Goal: Transaction & Acquisition: Purchase product/service

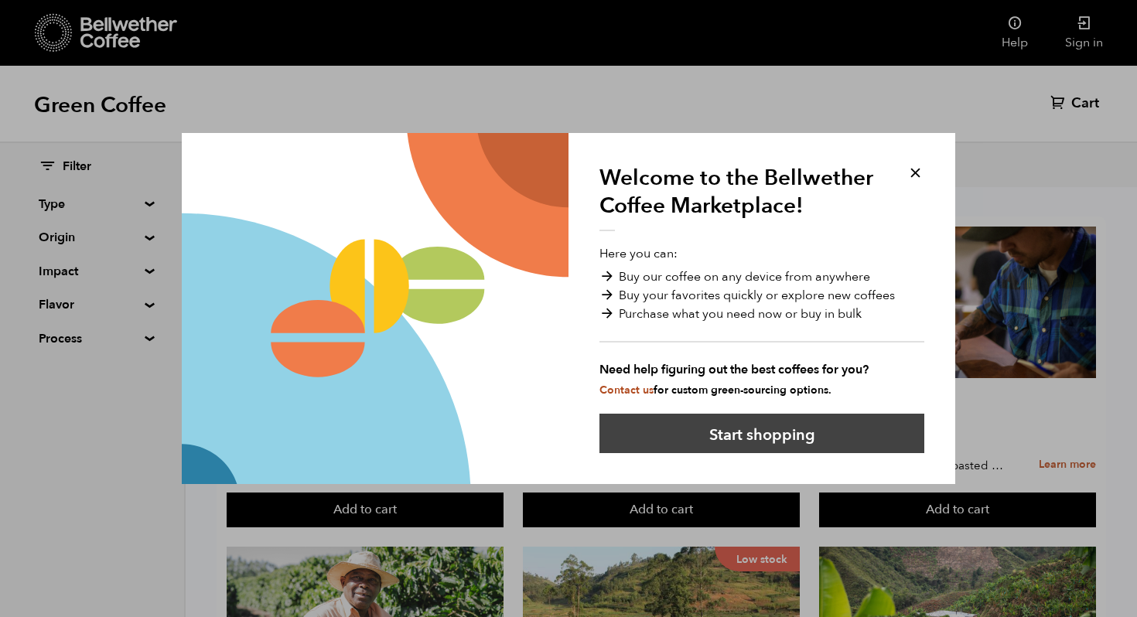
click at [712, 437] on button "Start shopping" at bounding box center [762, 433] width 325 height 39
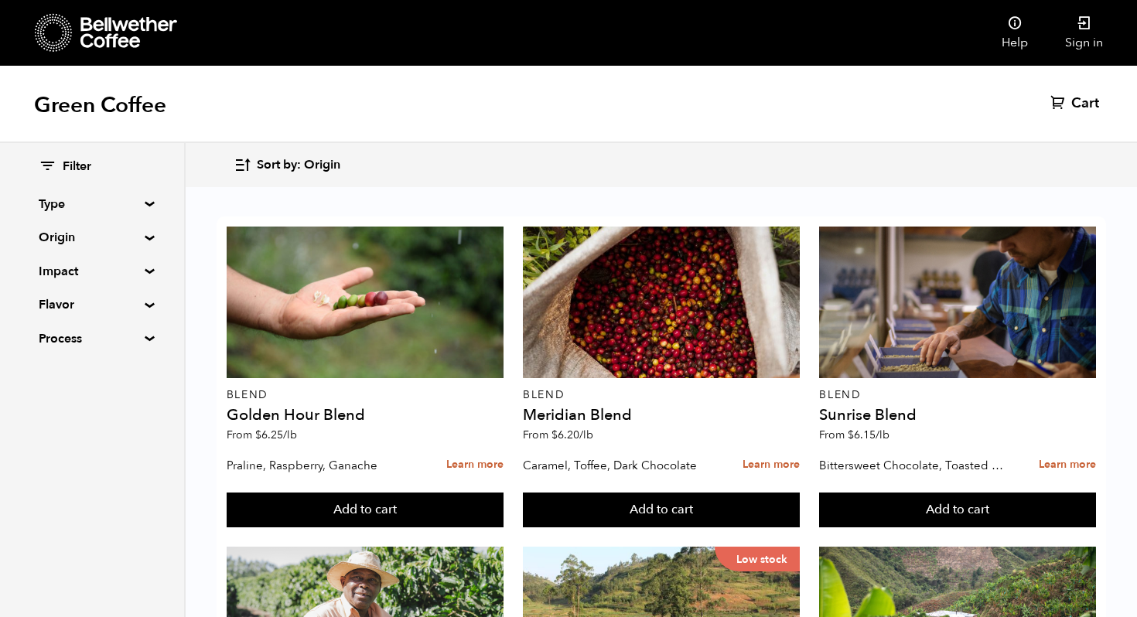
click at [97, 196] on summary "Type" at bounding box center [92, 204] width 107 height 19
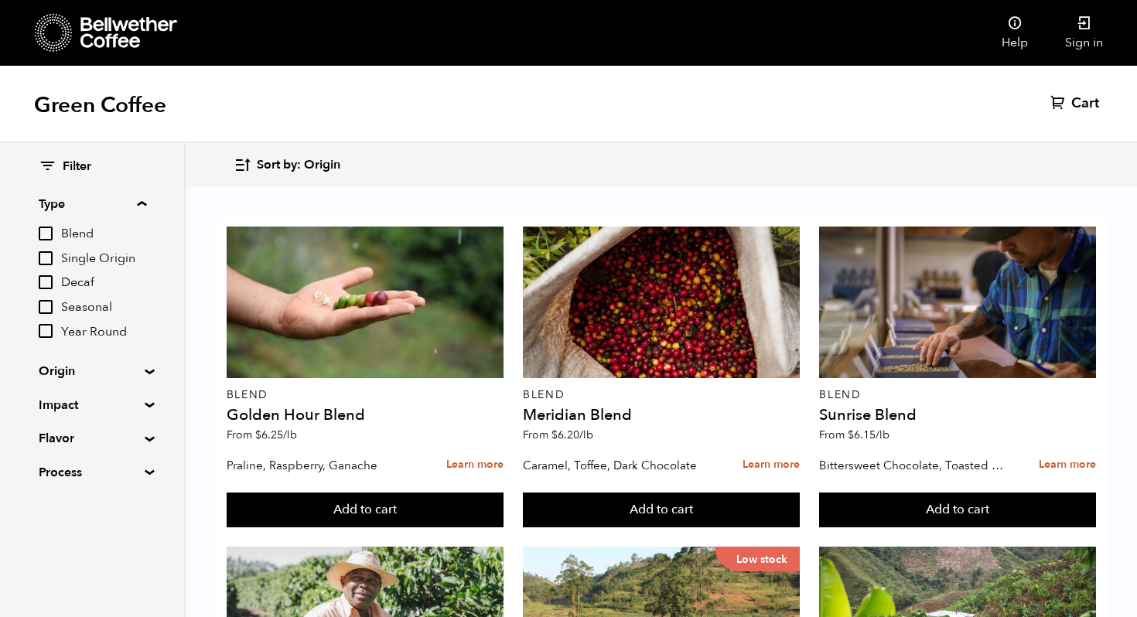
click at [46, 234] on input "Blend" at bounding box center [46, 234] width 14 height 14
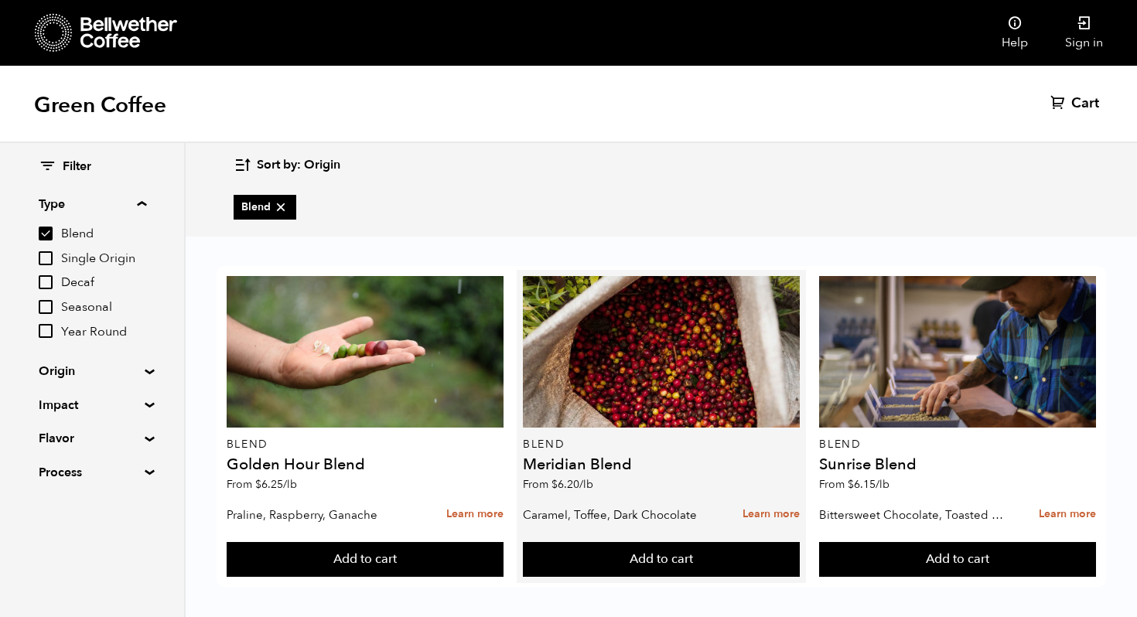
scroll to position [9, 0]
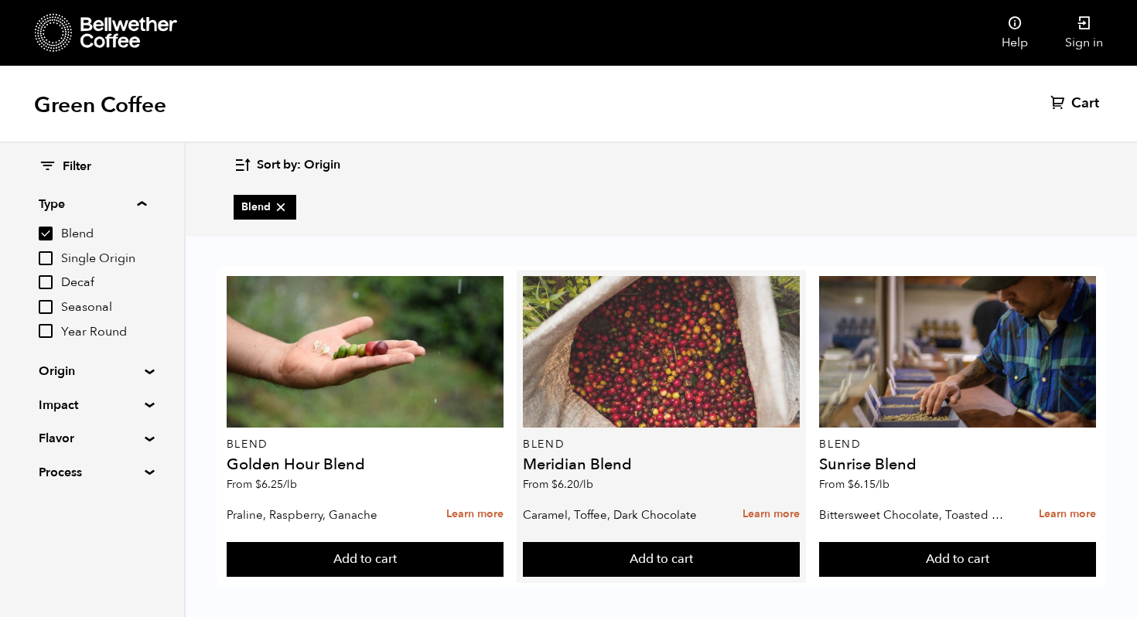
click at [546, 389] on div at bounding box center [661, 352] width 277 height 152
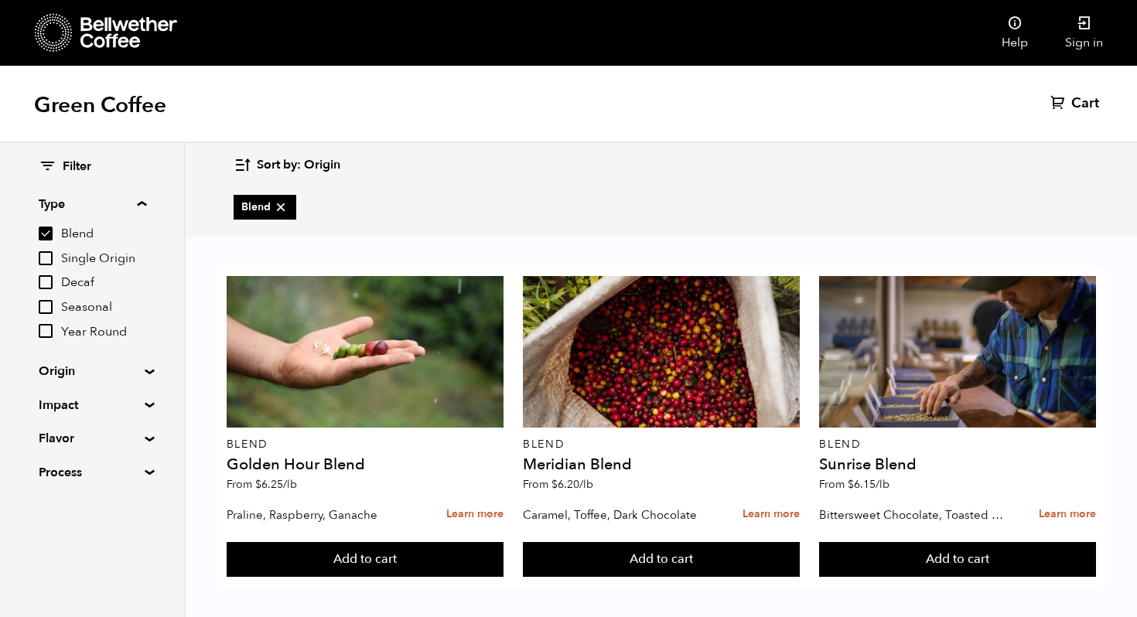
click at [39, 234] on input "Blend" at bounding box center [46, 234] width 14 height 14
checkbox input "false"
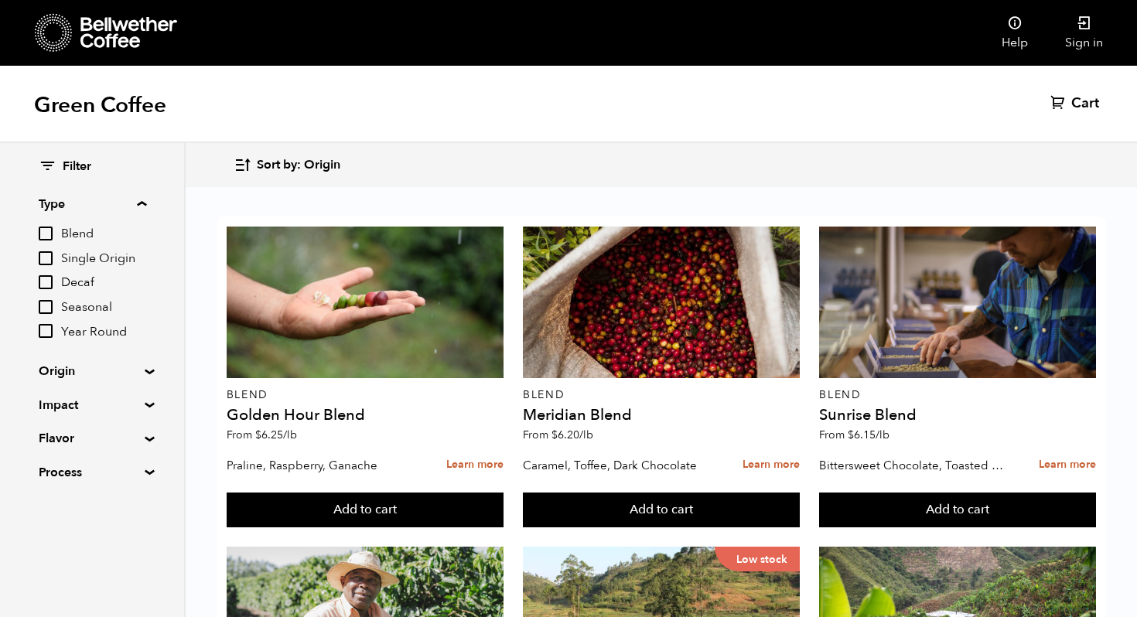
click at [47, 285] on input "Decaf" at bounding box center [46, 282] width 14 height 14
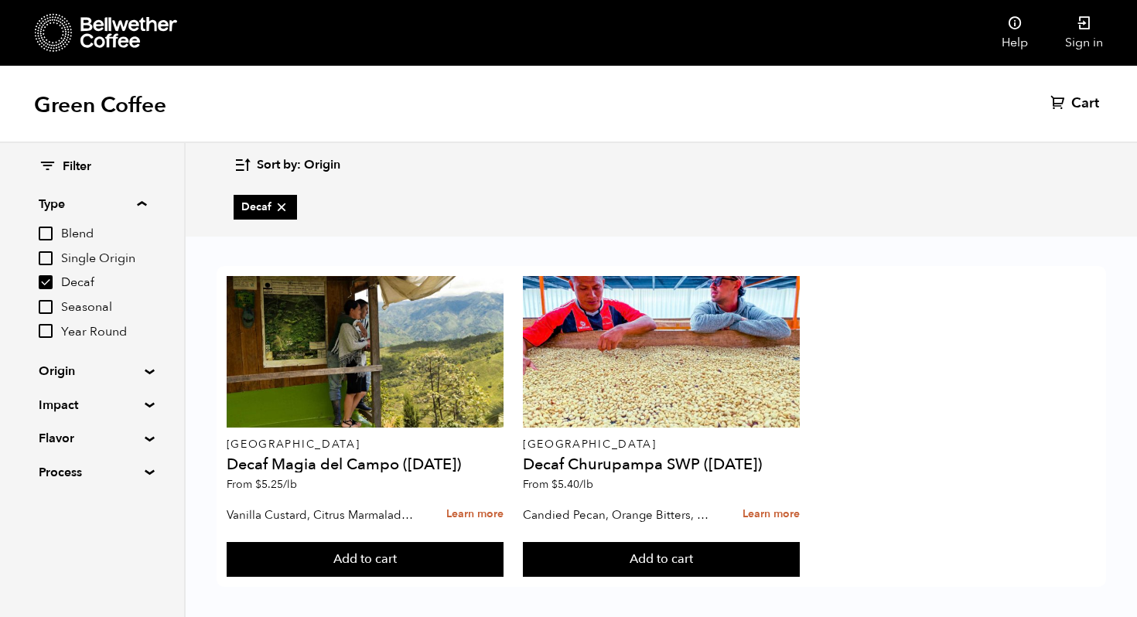
click at [51, 282] on input "Decaf" at bounding box center [46, 282] width 14 height 14
checkbox input "false"
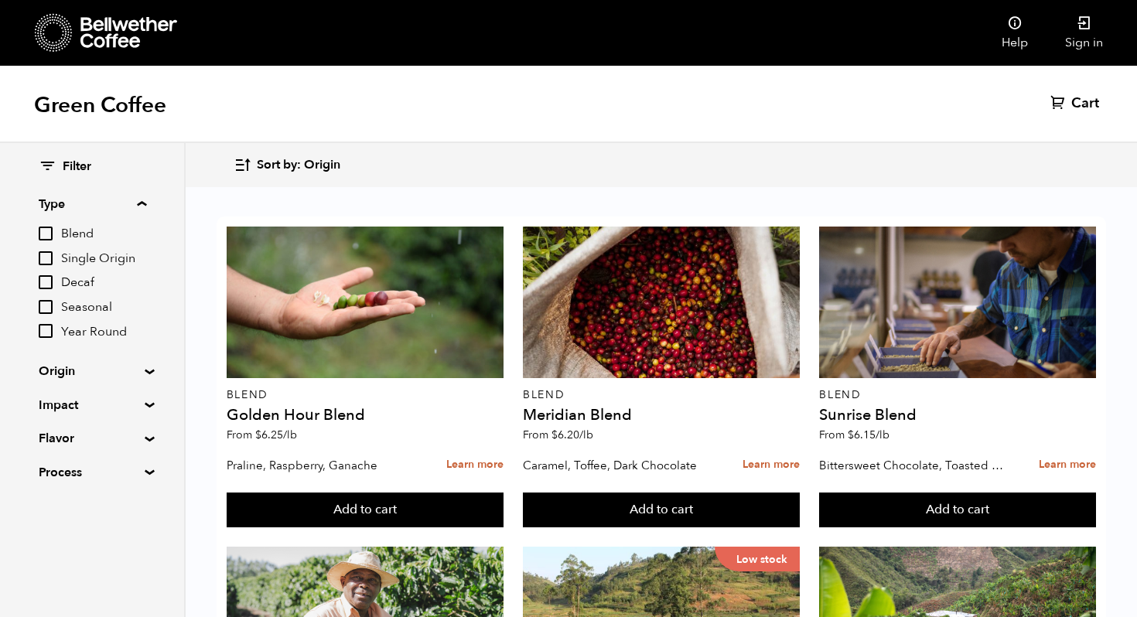
click at [51, 258] on input "Single Origin" at bounding box center [46, 258] width 14 height 14
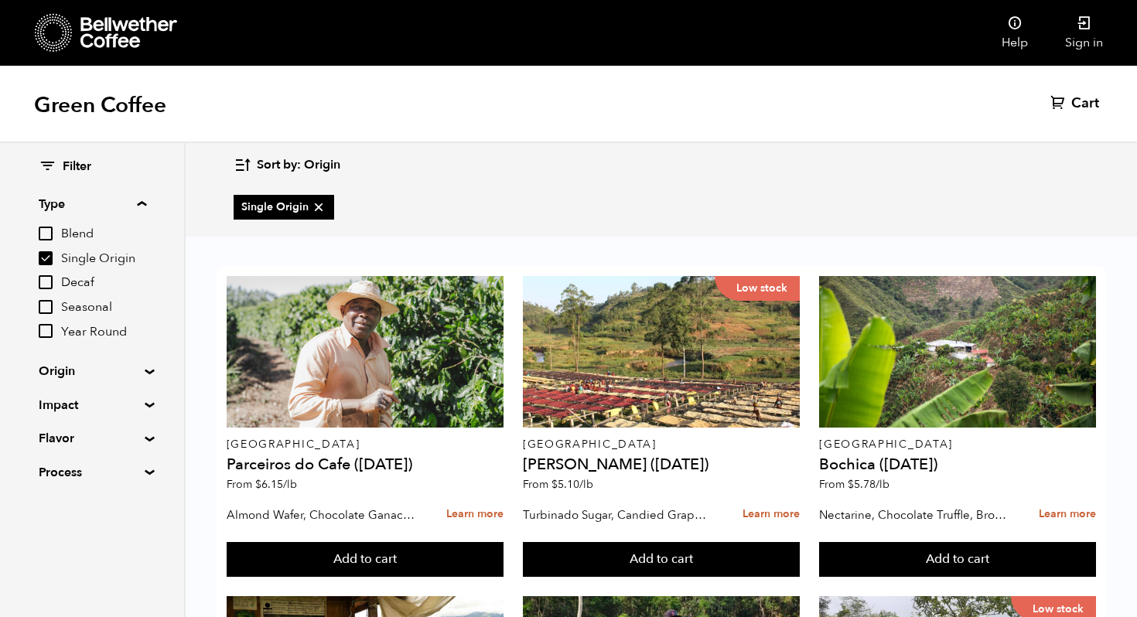
scroll to position [1292, 0]
click at [53, 254] on input "Single Origin" at bounding box center [46, 258] width 14 height 14
checkbox input "false"
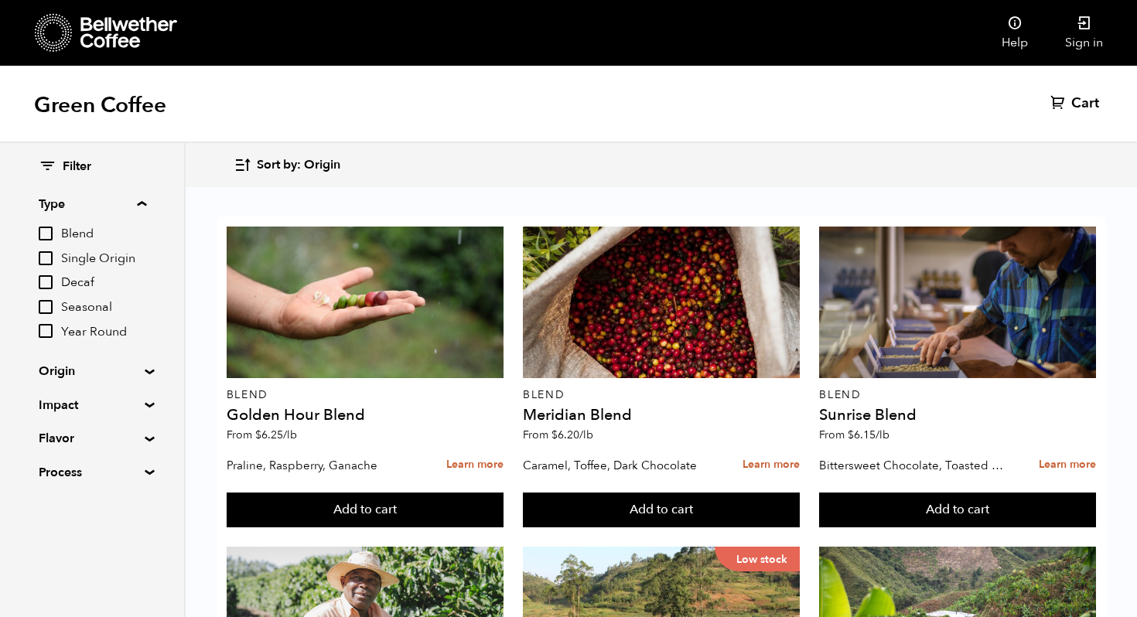
scroll to position [1377, 0]
click at [61, 411] on summary "Impact" at bounding box center [92, 405] width 107 height 19
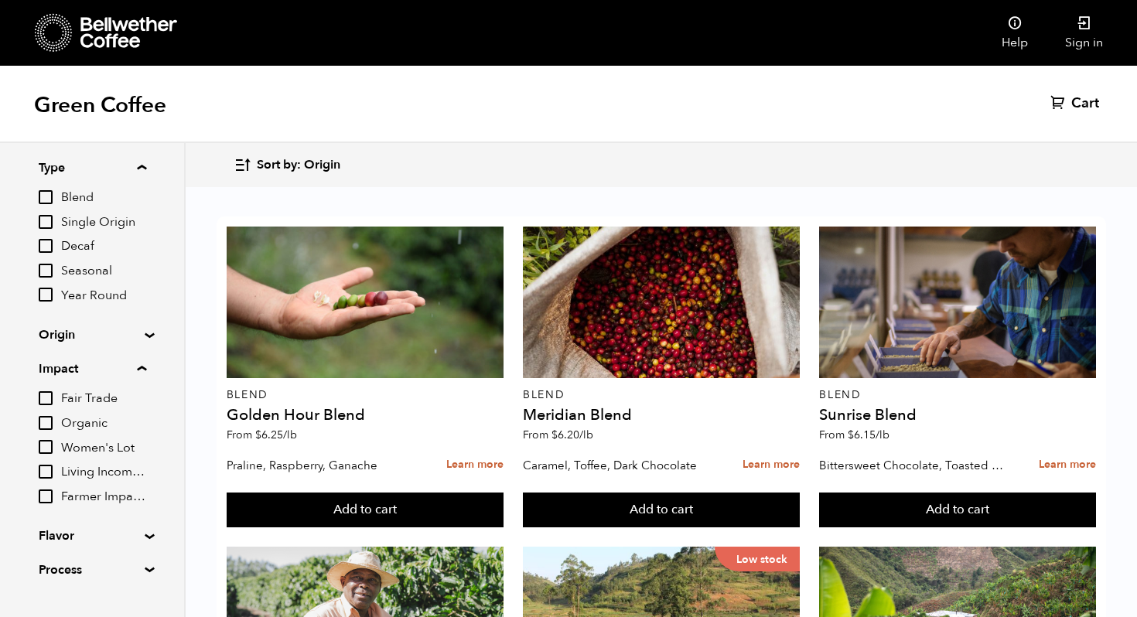
scroll to position [67, 0]
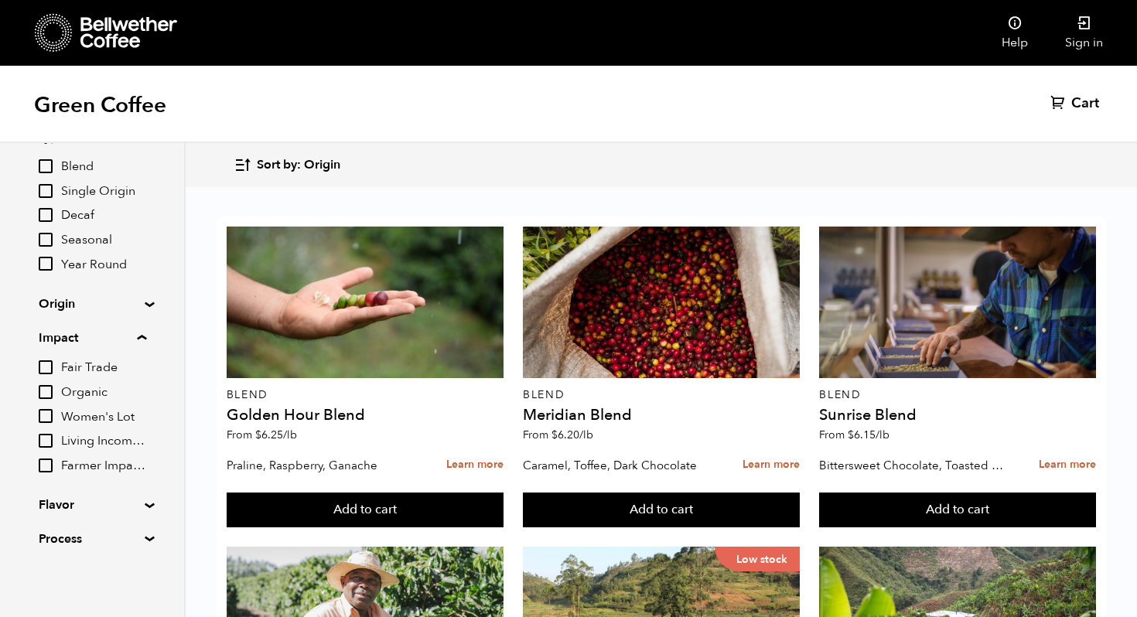
click at [50, 395] on input "Organic" at bounding box center [46, 392] width 14 height 14
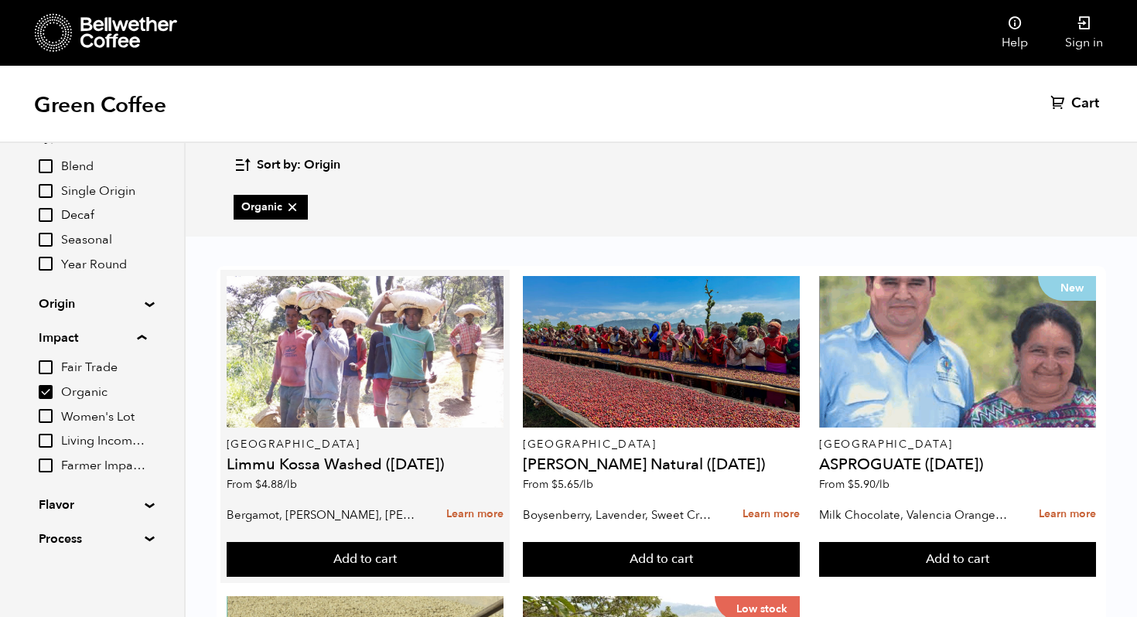
scroll to position [329, 0]
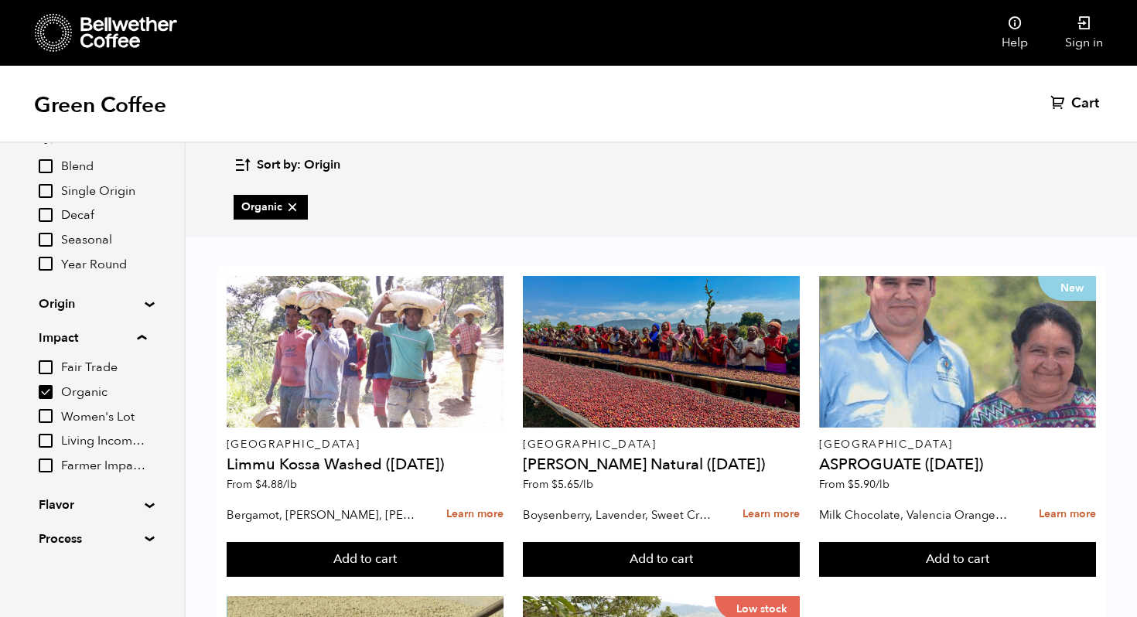
click at [42, 392] on input "Organic" at bounding box center [46, 392] width 14 height 14
checkbox input "false"
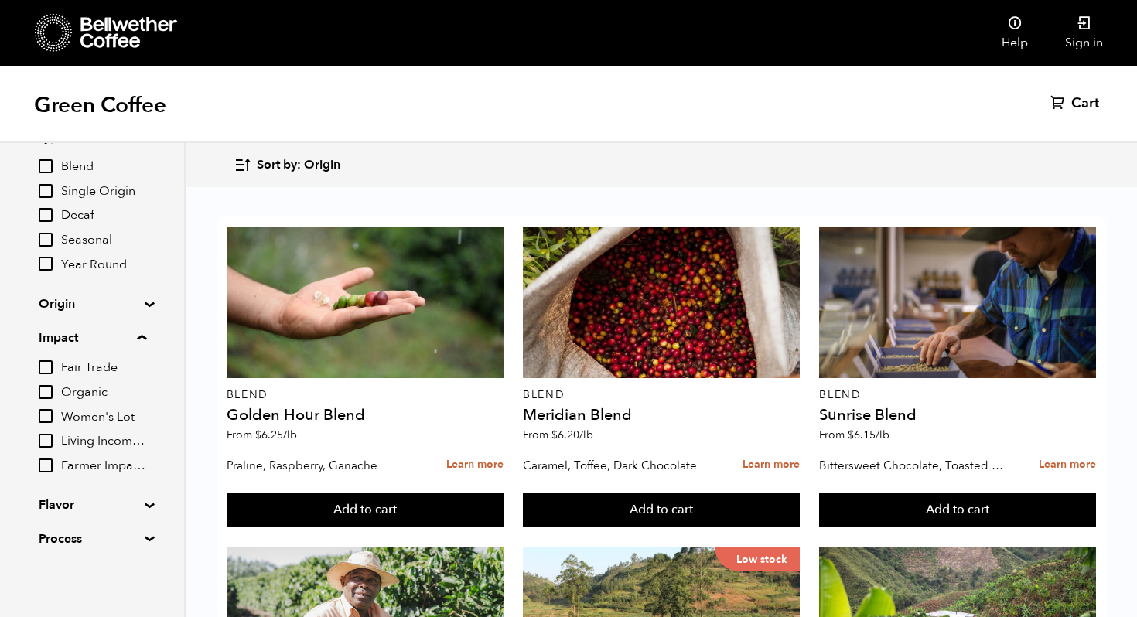
click at [68, 501] on summary "Flavor" at bounding box center [92, 505] width 107 height 19
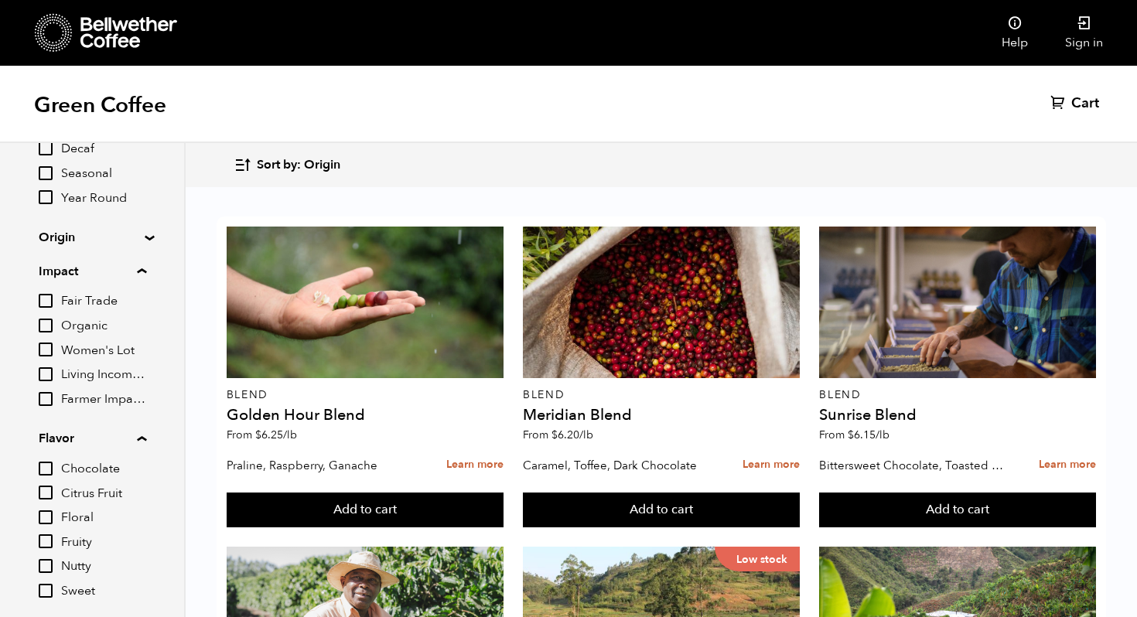
scroll to position [226, 0]
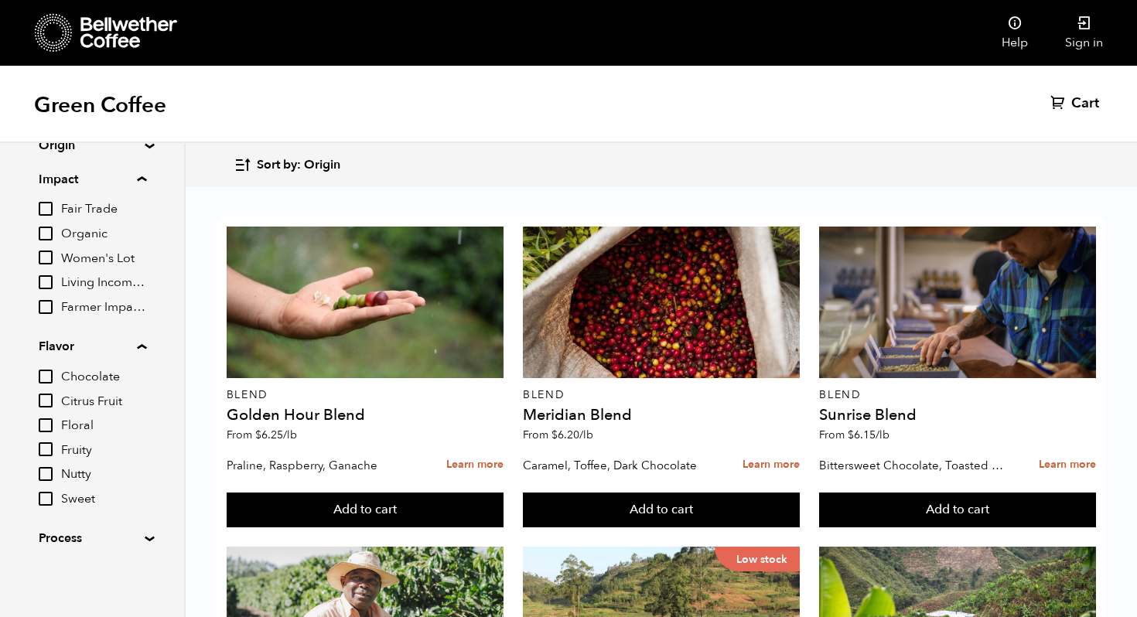
click at [63, 543] on summary "Process" at bounding box center [92, 538] width 107 height 19
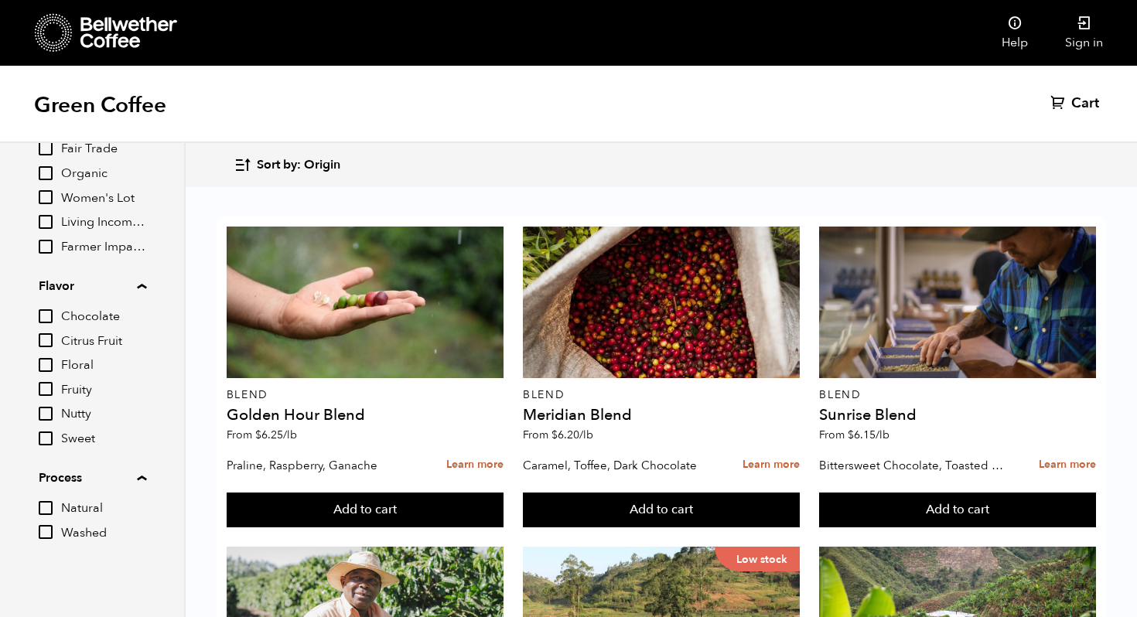
click at [46, 529] on input "Washed" at bounding box center [46, 532] width 14 height 14
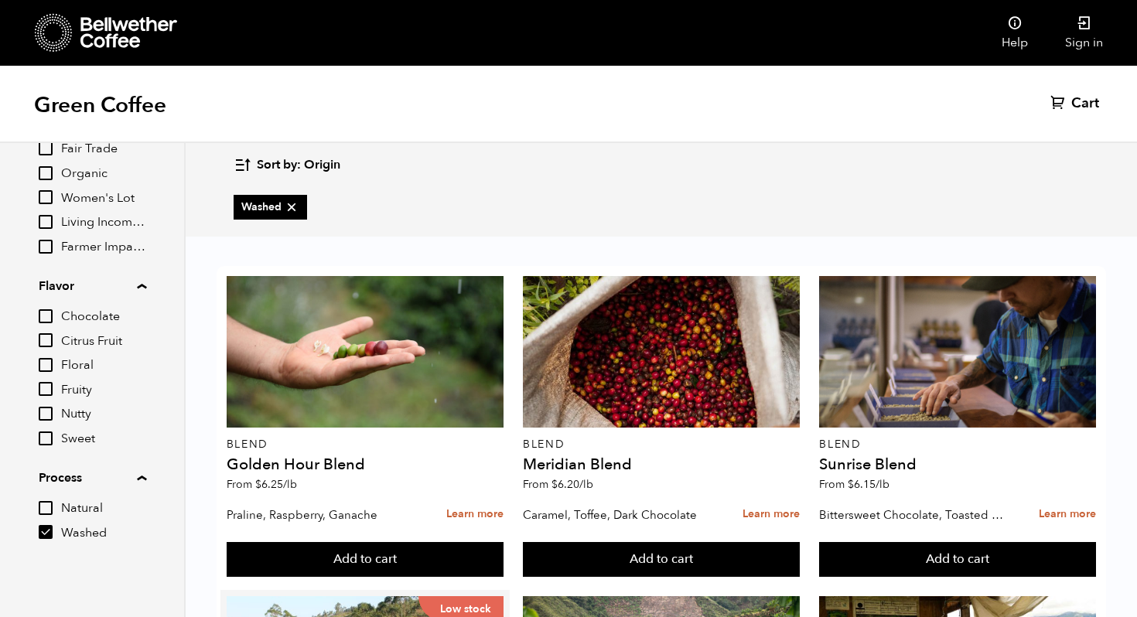
scroll to position [368, 0]
click at [46, 532] on input "Washed" at bounding box center [46, 532] width 14 height 14
checkbox input "false"
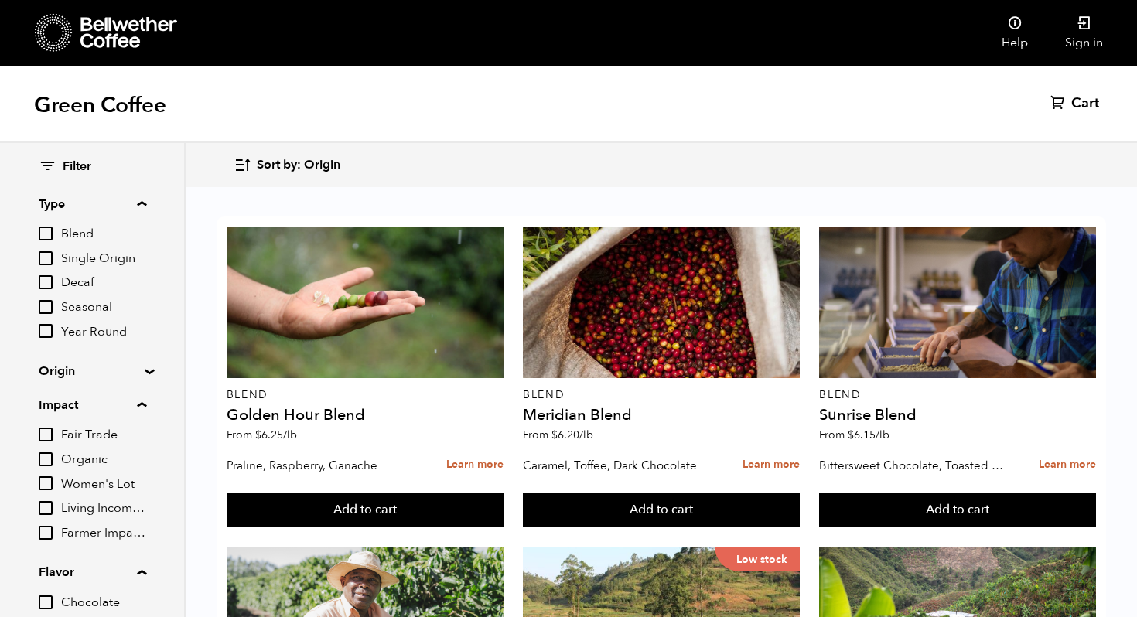
scroll to position [359, 0]
click at [63, 379] on summary "Origin" at bounding box center [92, 371] width 107 height 19
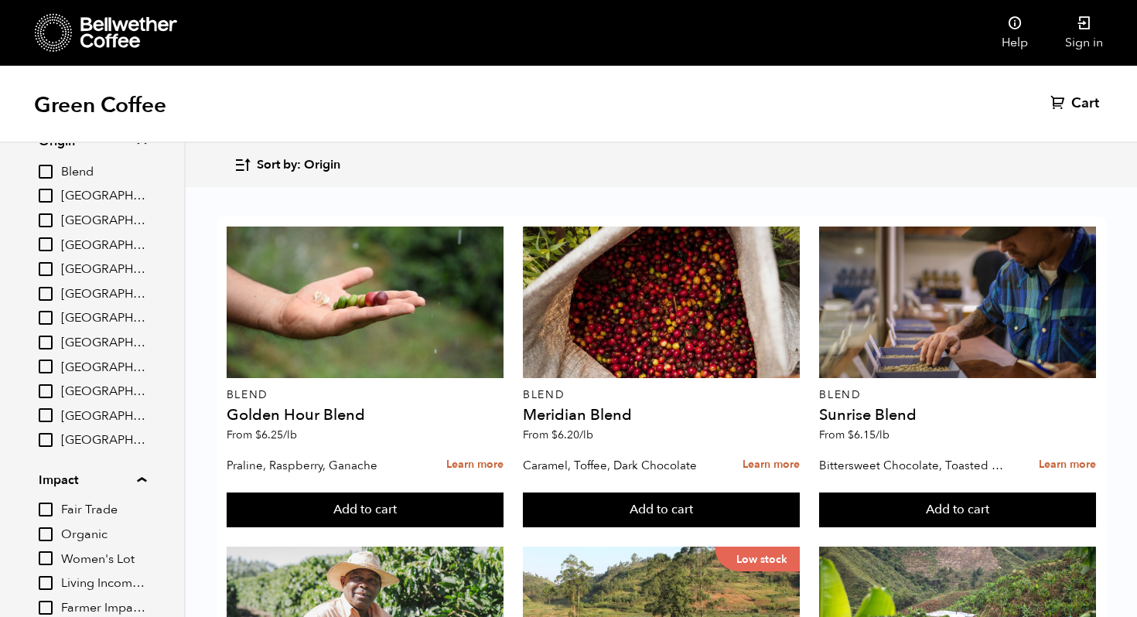
scroll to position [231, 0]
click at [47, 442] on input "[GEOGRAPHIC_DATA]" at bounding box center [46, 440] width 14 height 14
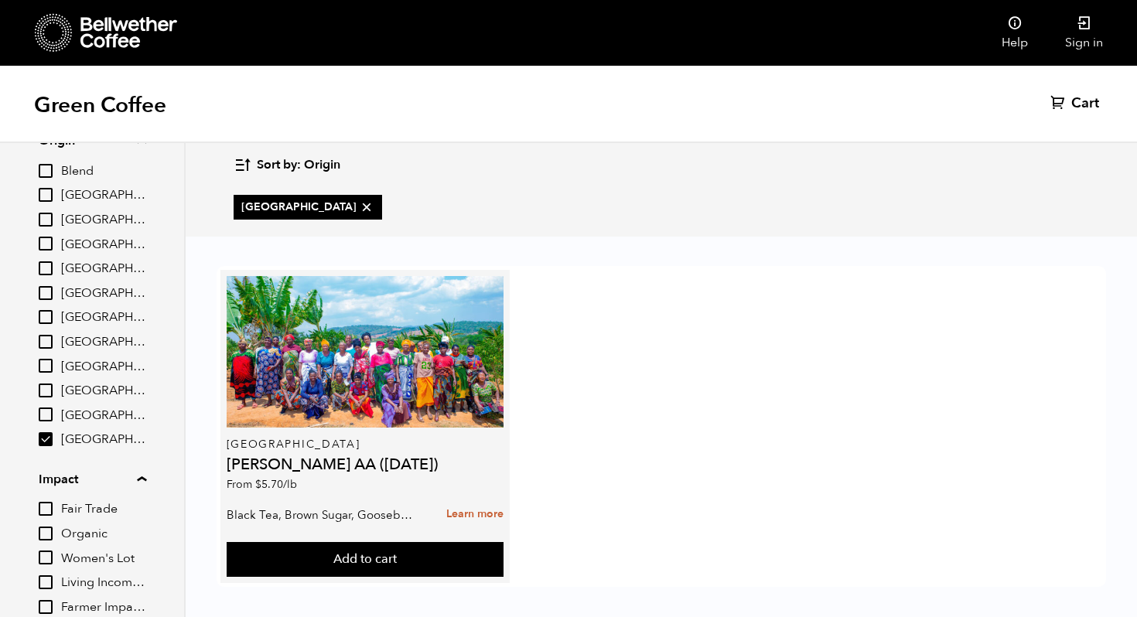
scroll to position [9, 0]
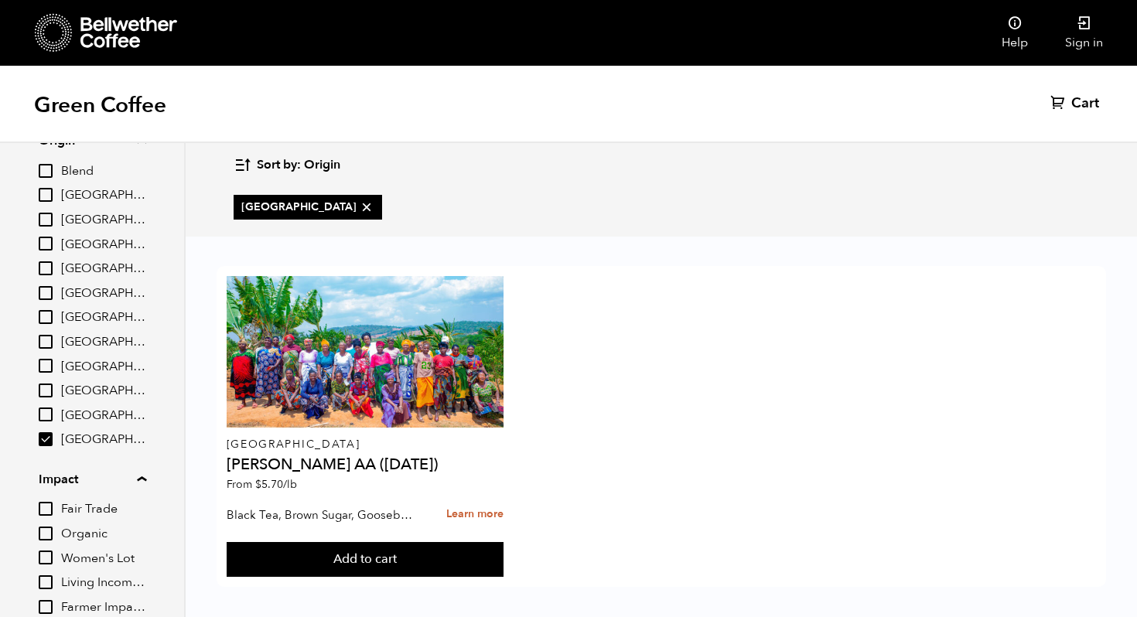
click at [52, 439] on input "[GEOGRAPHIC_DATA]" at bounding box center [46, 440] width 14 height 14
checkbox input "false"
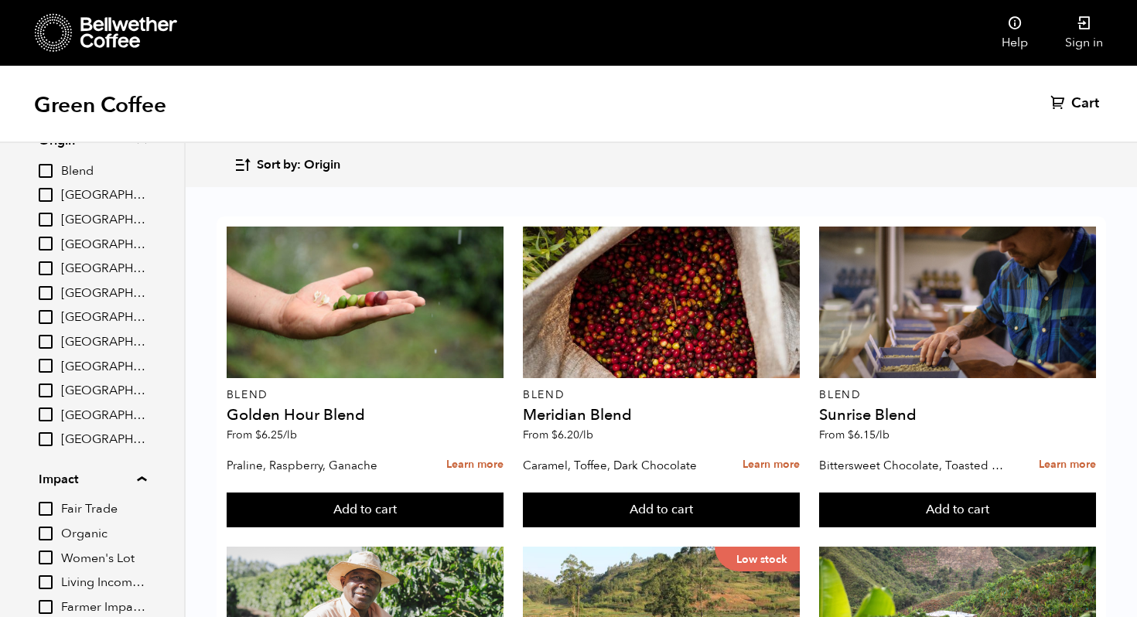
click at [47, 419] on input "[GEOGRAPHIC_DATA]" at bounding box center [46, 415] width 14 height 14
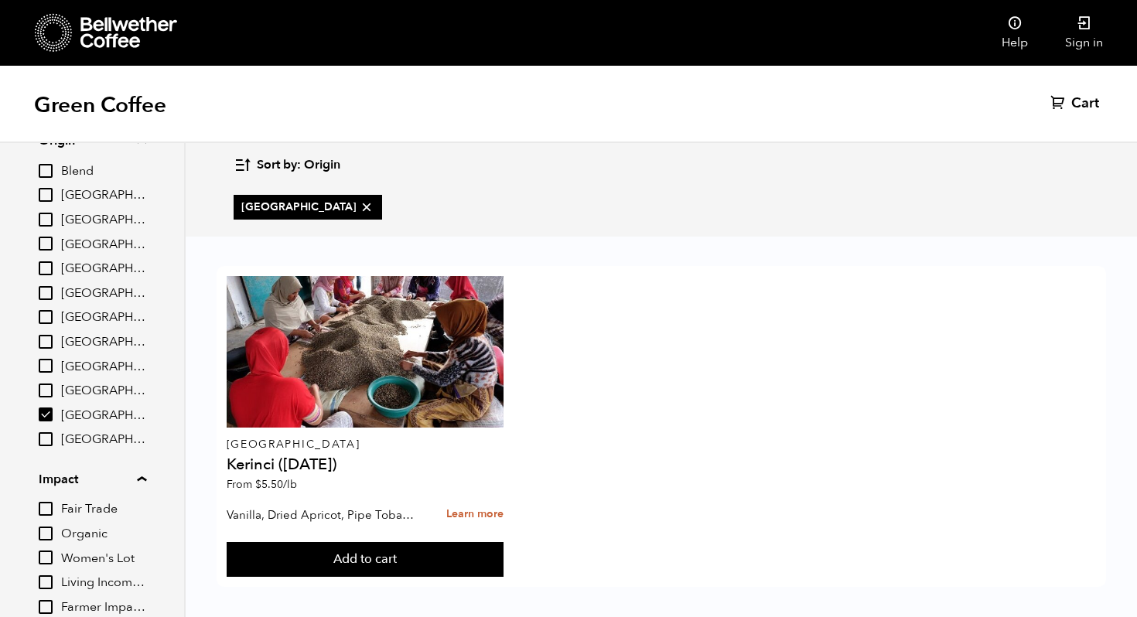
click at [46, 415] on input "[GEOGRAPHIC_DATA]" at bounding box center [46, 415] width 14 height 14
checkbox input "false"
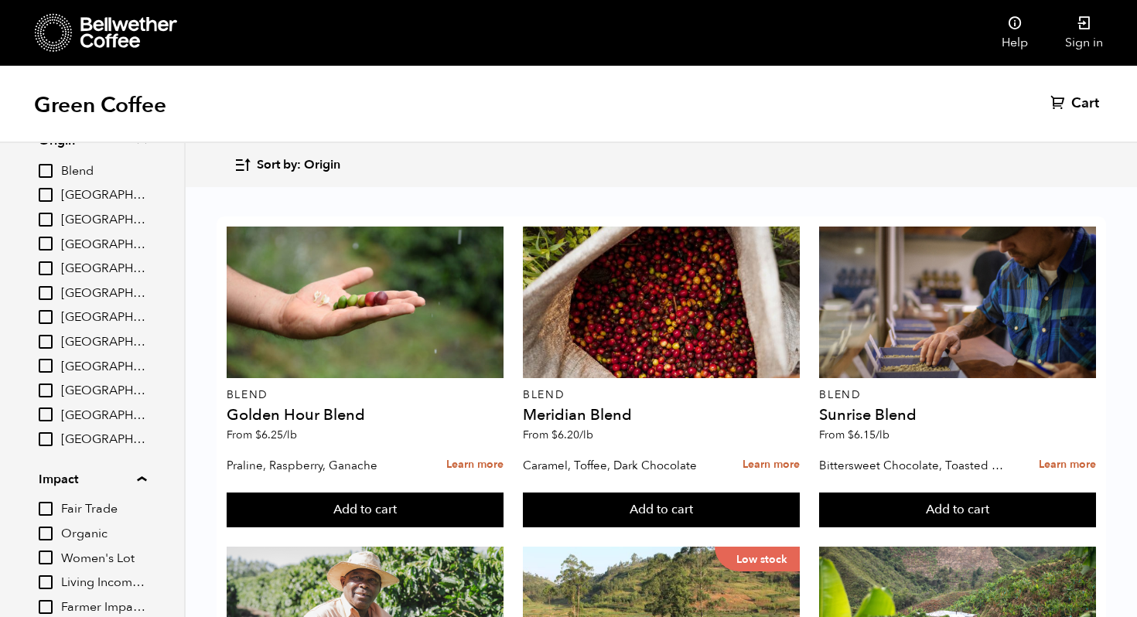
click at [48, 317] on input "[GEOGRAPHIC_DATA]" at bounding box center [46, 317] width 14 height 14
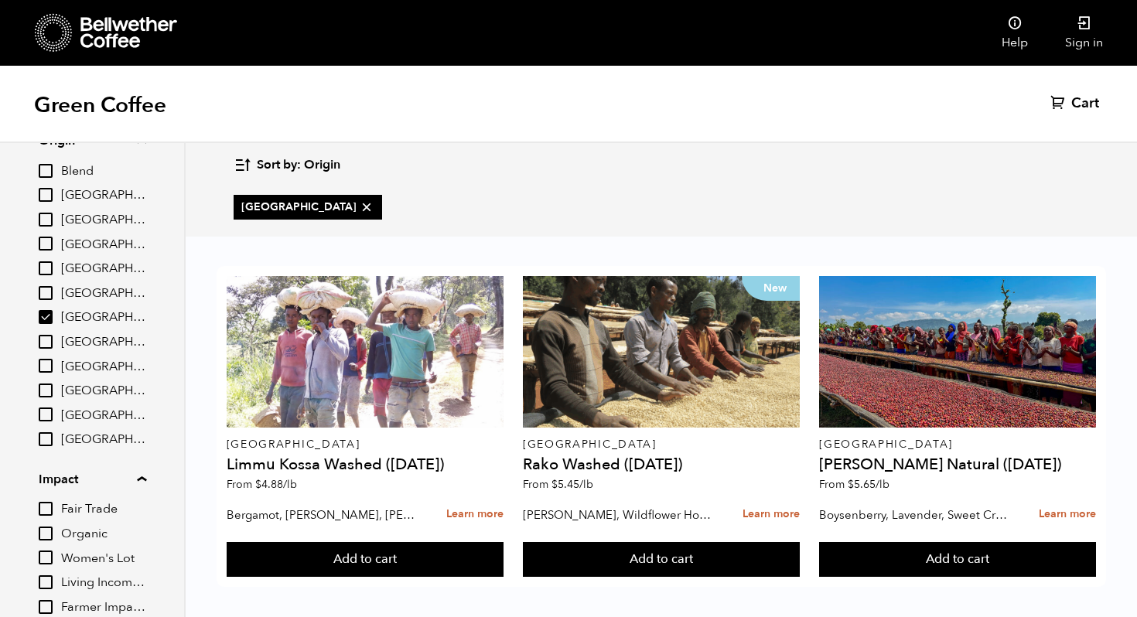
scroll to position [9, 0]
click at [50, 317] on input "[GEOGRAPHIC_DATA]" at bounding box center [46, 317] width 14 height 14
checkbox input "false"
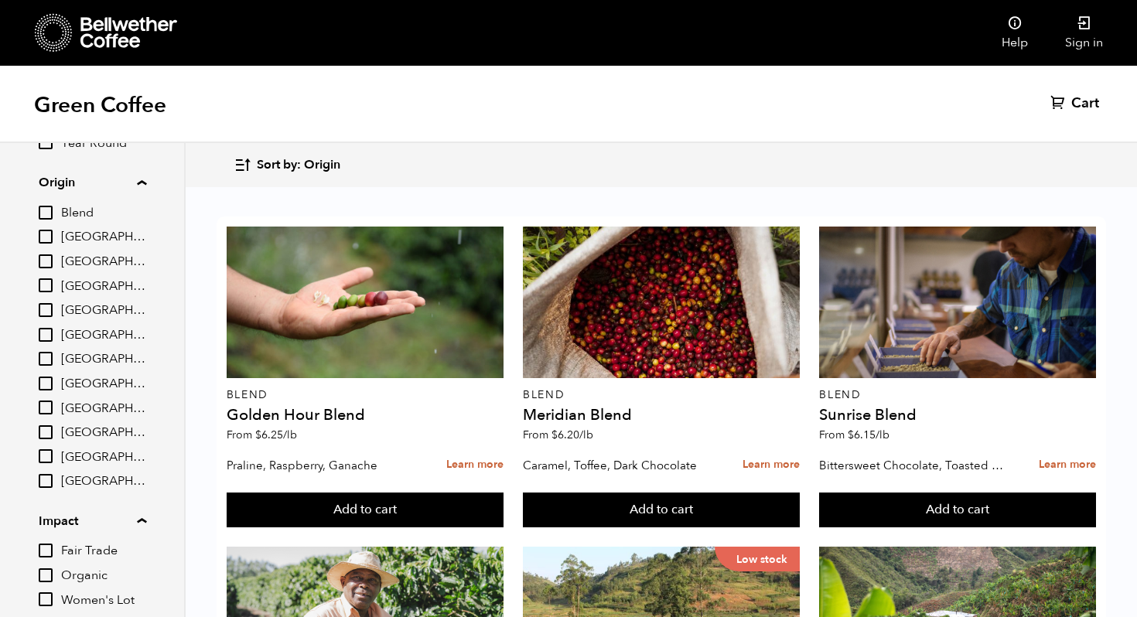
scroll to position [206, 0]
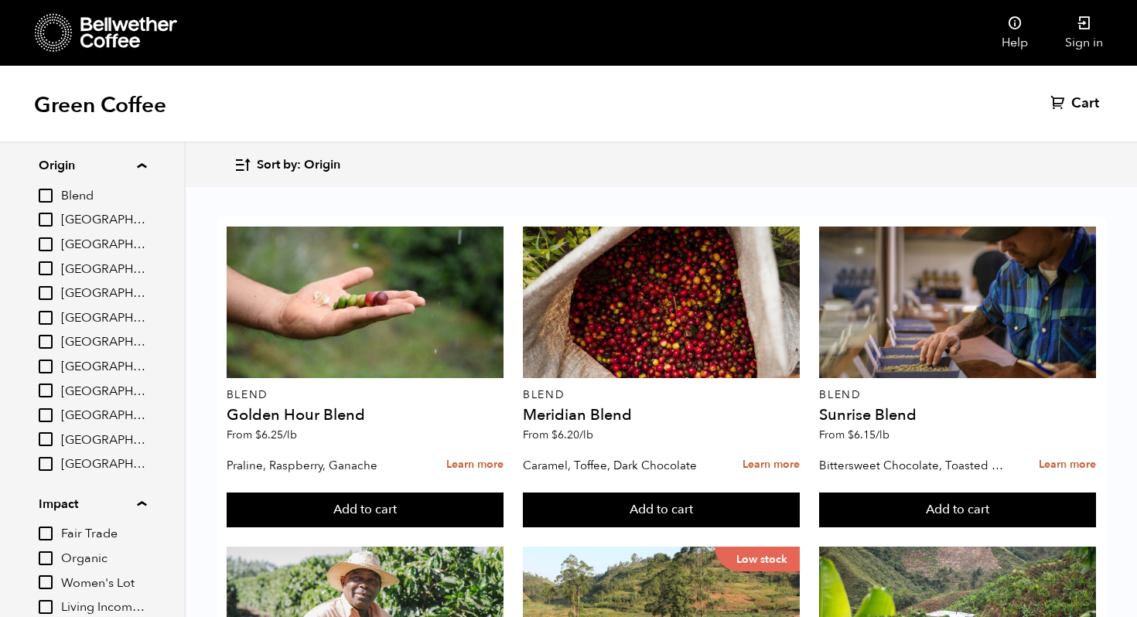
click at [44, 258] on div "Blend Brazil Burundi Colombia East Java El Salvador Ethiopia Guatemala Honduras…" at bounding box center [93, 329] width 108 height 287
click at [45, 269] on input "[GEOGRAPHIC_DATA]" at bounding box center [46, 269] width 14 height 14
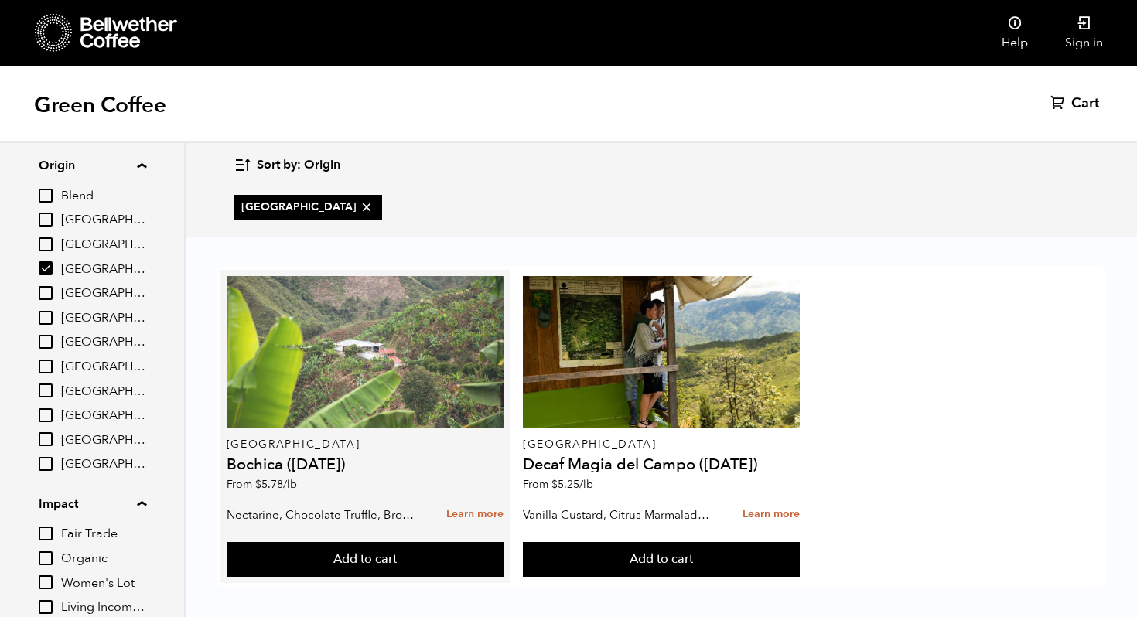
scroll to position [9, 0]
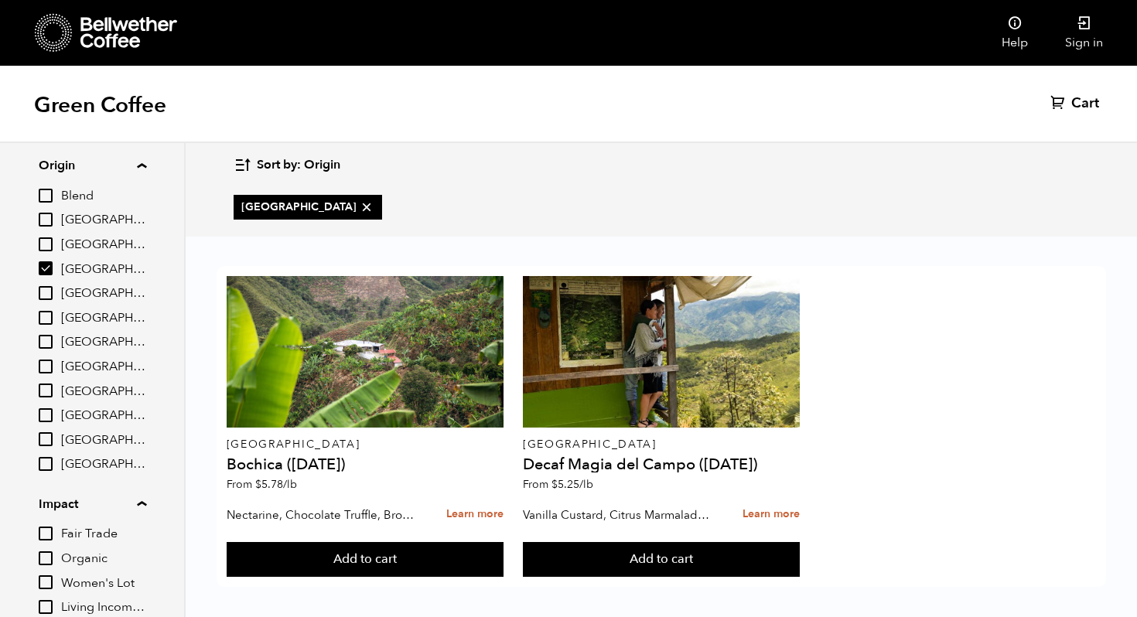
click at [45, 269] on input "[GEOGRAPHIC_DATA]" at bounding box center [46, 269] width 14 height 14
checkbox input "false"
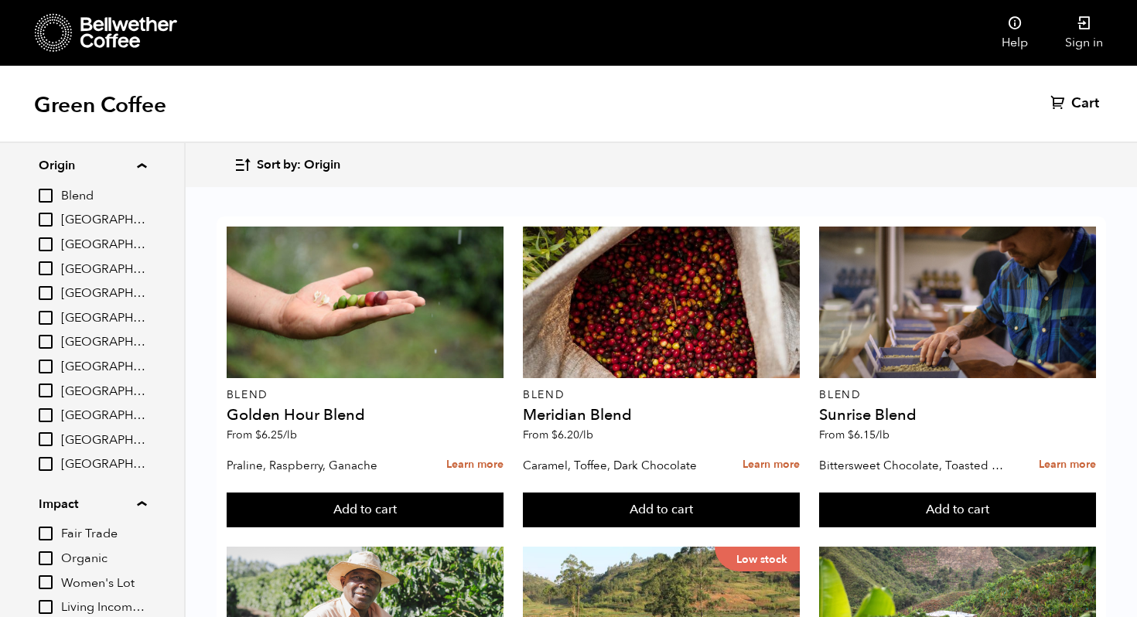
click at [45, 345] on input "[GEOGRAPHIC_DATA]" at bounding box center [46, 342] width 14 height 14
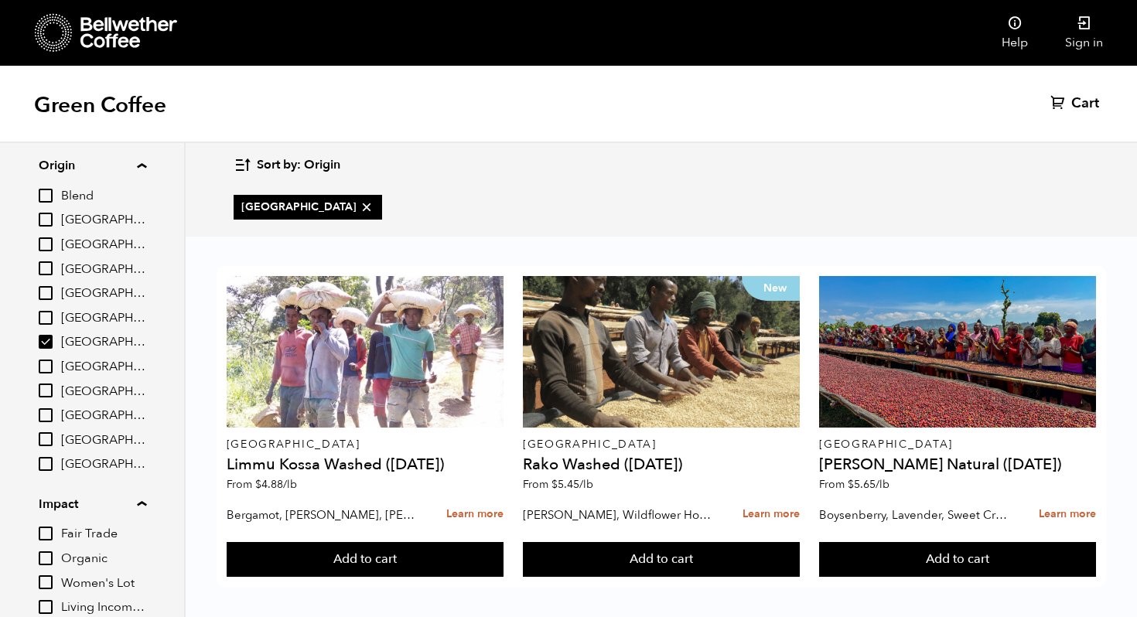
click at [42, 347] on input "[GEOGRAPHIC_DATA]" at bounding box center [46, 342] width 14 height 14
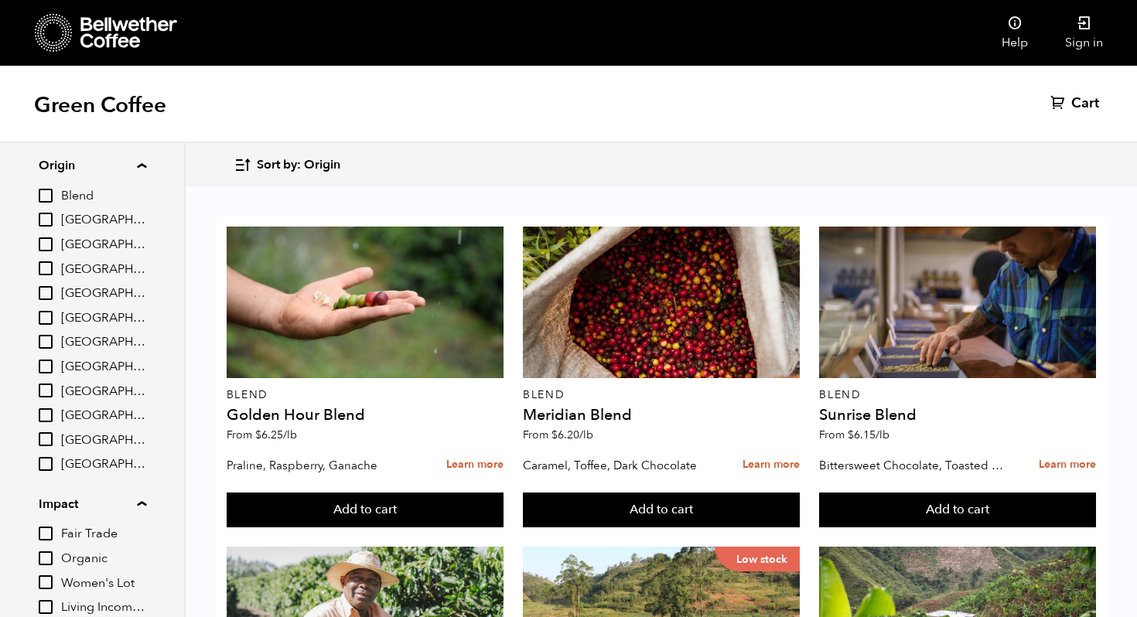
click at [44, 343] on input "[GEOGRAPHIC_DATA]" at bounding box center [46, 342] width 14 height 14
checkbox input "true"
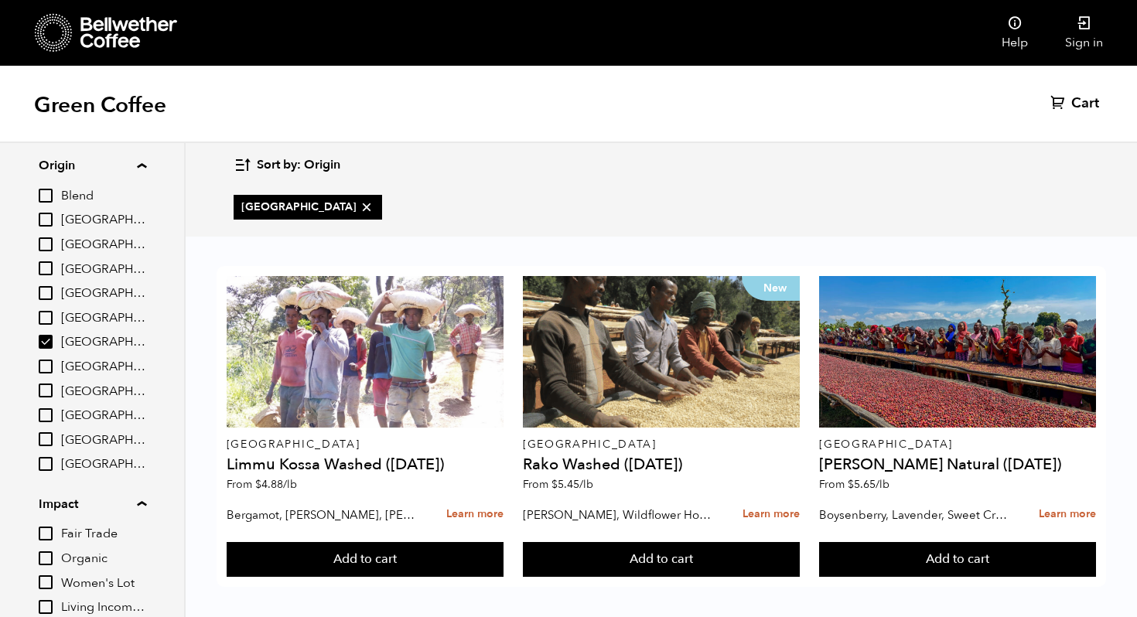
click at [45, 369] on input "[GEOGRAPHIC_DATA]" at bounding box center [46, 367] width 14 height 14
checkbox input "true"
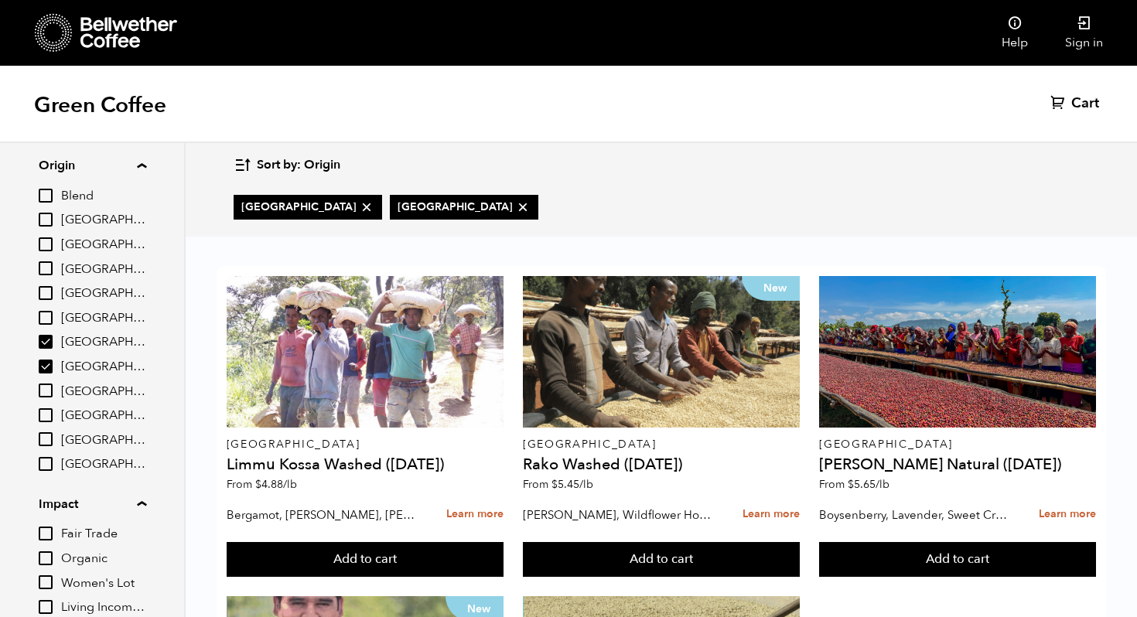
click at [44, 335] on input "[GEOGRAPHIC_DATA]" at bounding box center [46, 342] width 14 height 14
checkbox input "false"
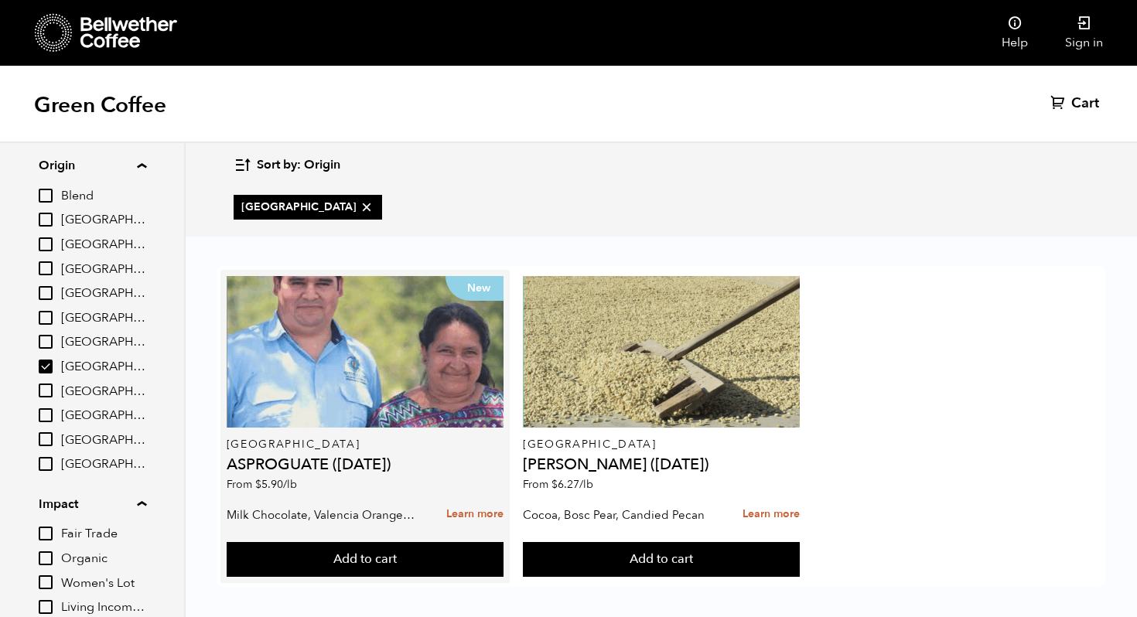
scroll to position [9, 0]
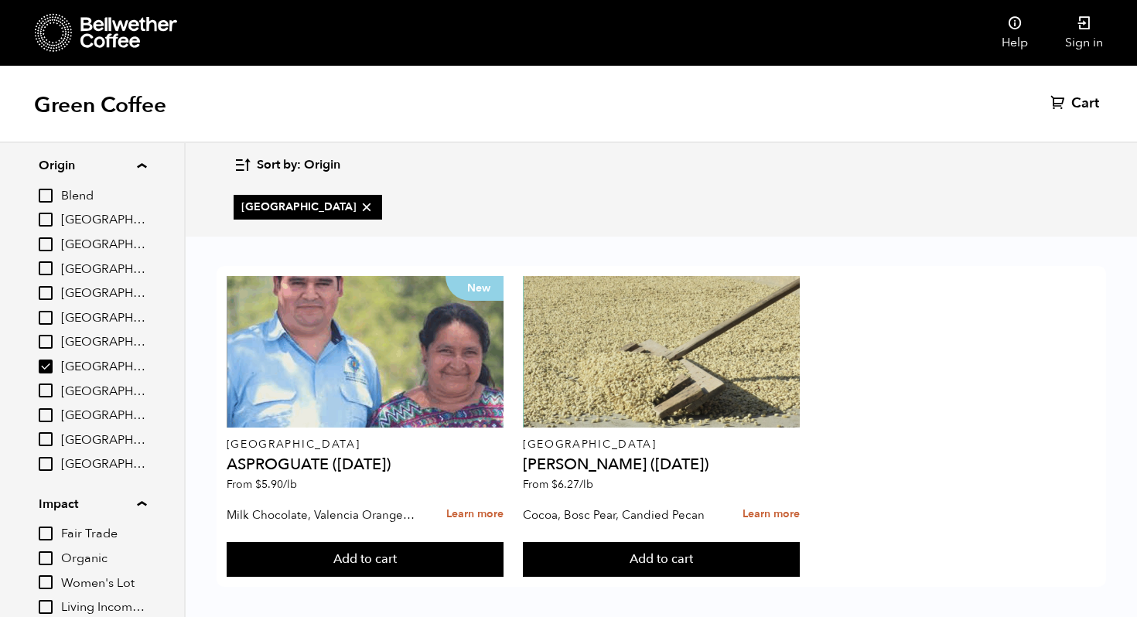
click at [46, 371] on input "[GEOGRAPHIC_DATA]" at bounding box center [46, 367] width 14 height 14
checkbox input "false"
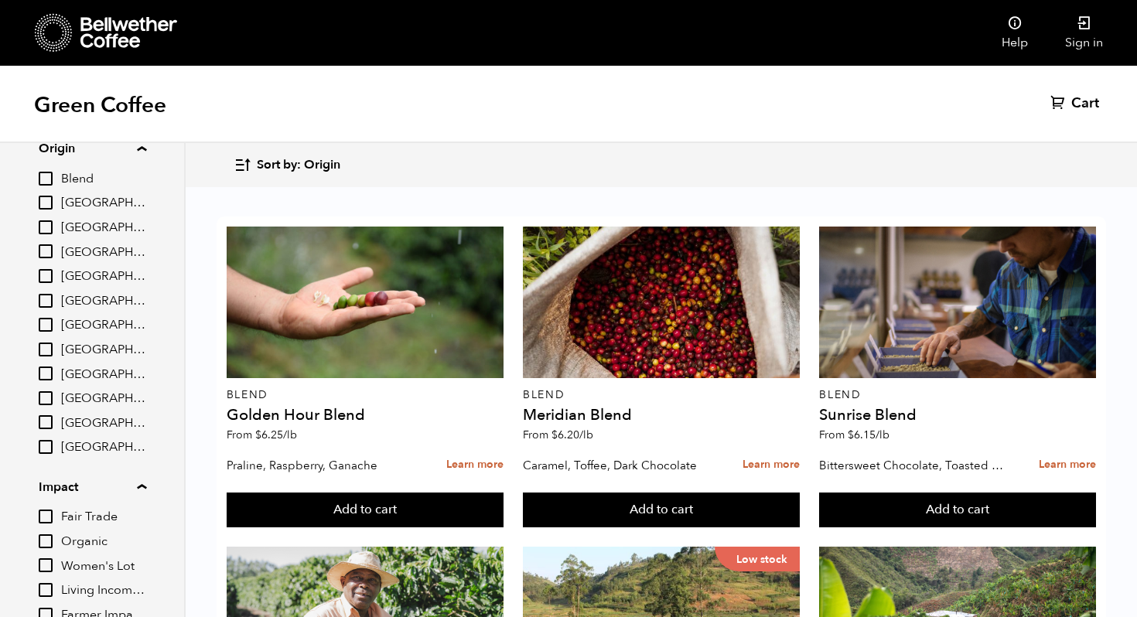
scroll to position [225, 0]
click at [53, 417] on input "[GEOGRAPHIC_DATA]" at bounding box center [46, 420] width 14 height 14
checkbox input "true"
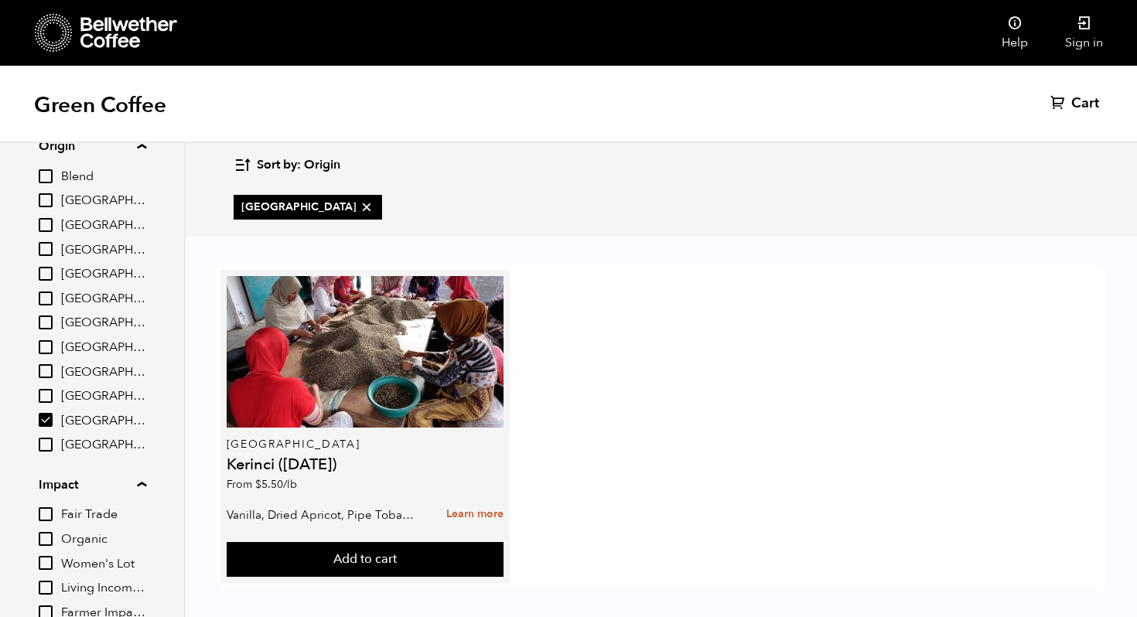
scroll to position [9, 0]
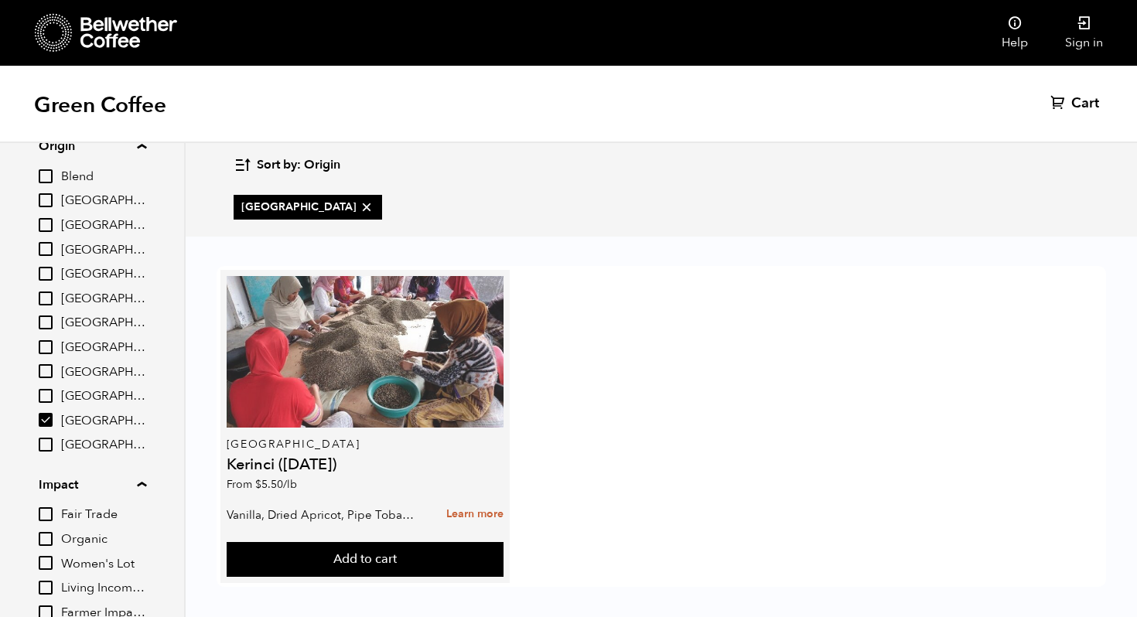
click at [377, 349] on div at bounding box center [365, 352] width 277 height 152
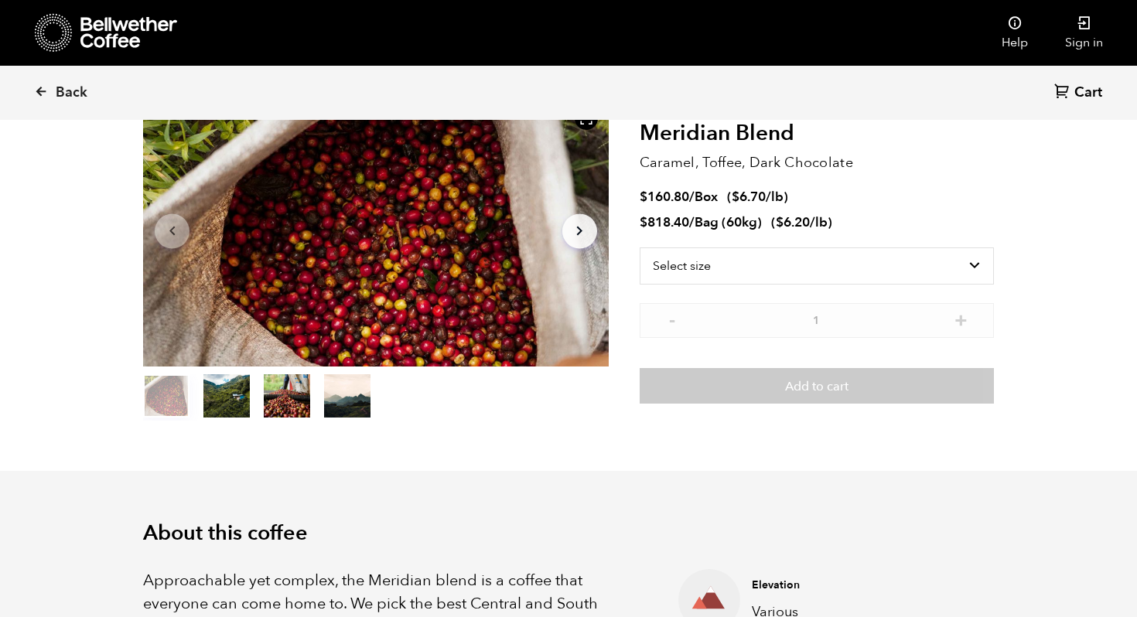
scroll to position [101, 0]
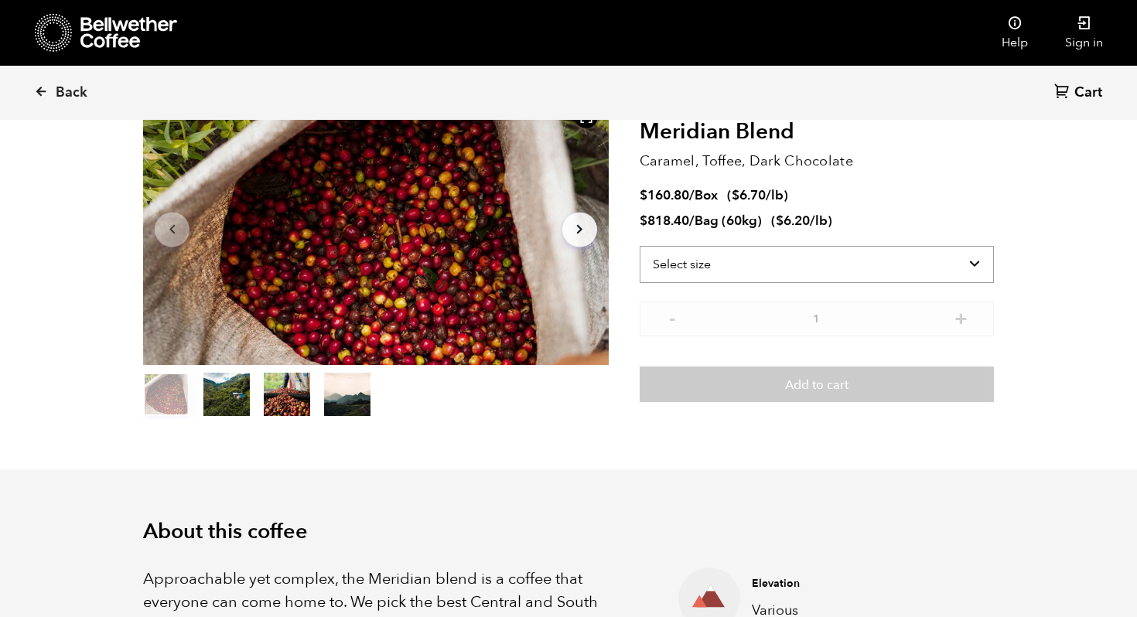
click at [696, 271] on select "Select size Bag (60kg) (132 lbs) Box (24 lbs)" at bounding box center [817, 264] width 354 height 37
select select "bag-3"
click at [640, 246] on select "Select size Bag (60kg) (132 lbs) Box (24 lbs)" at bounding box center [817, 264] width 354 height 37
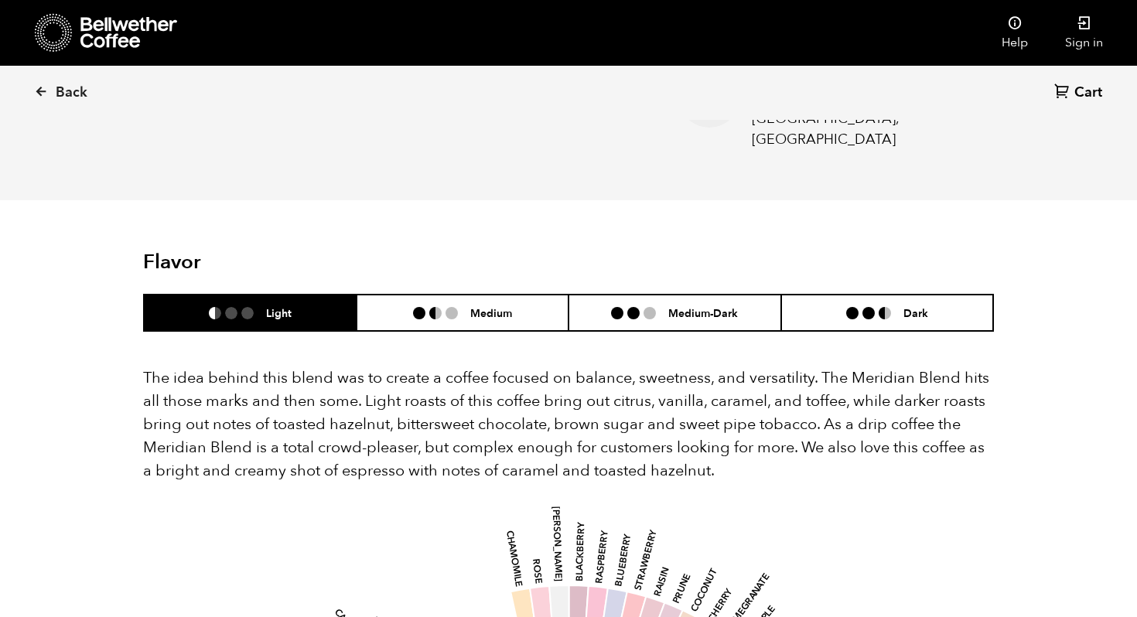
scroll to position [792, 0]
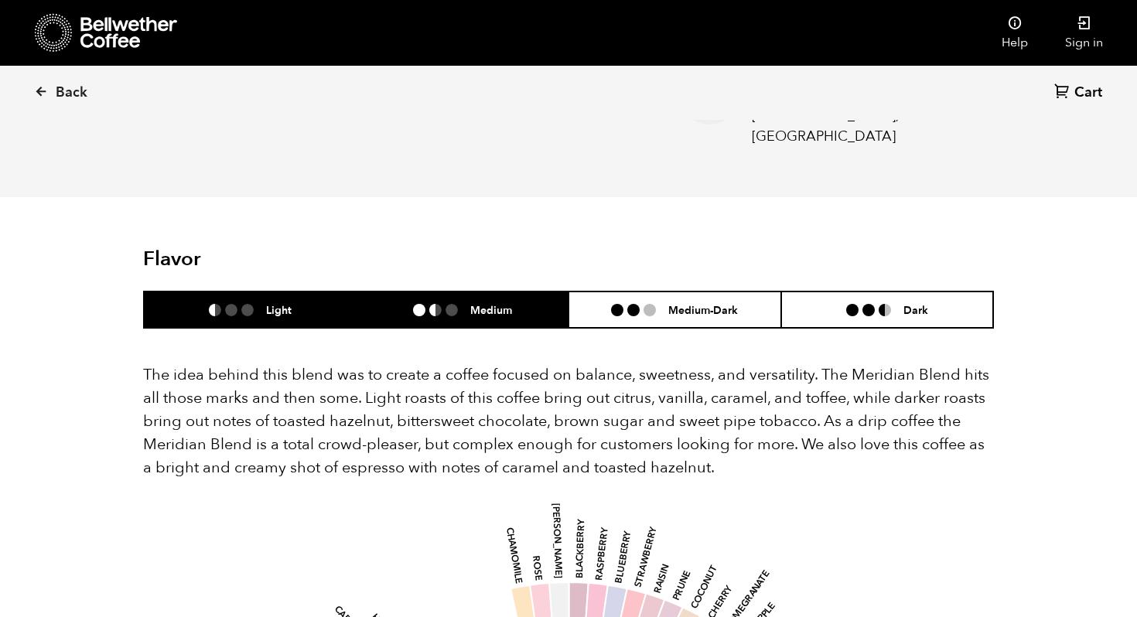
click at [451, 304] on li at bounding box center [452, 310] width 12 height 12
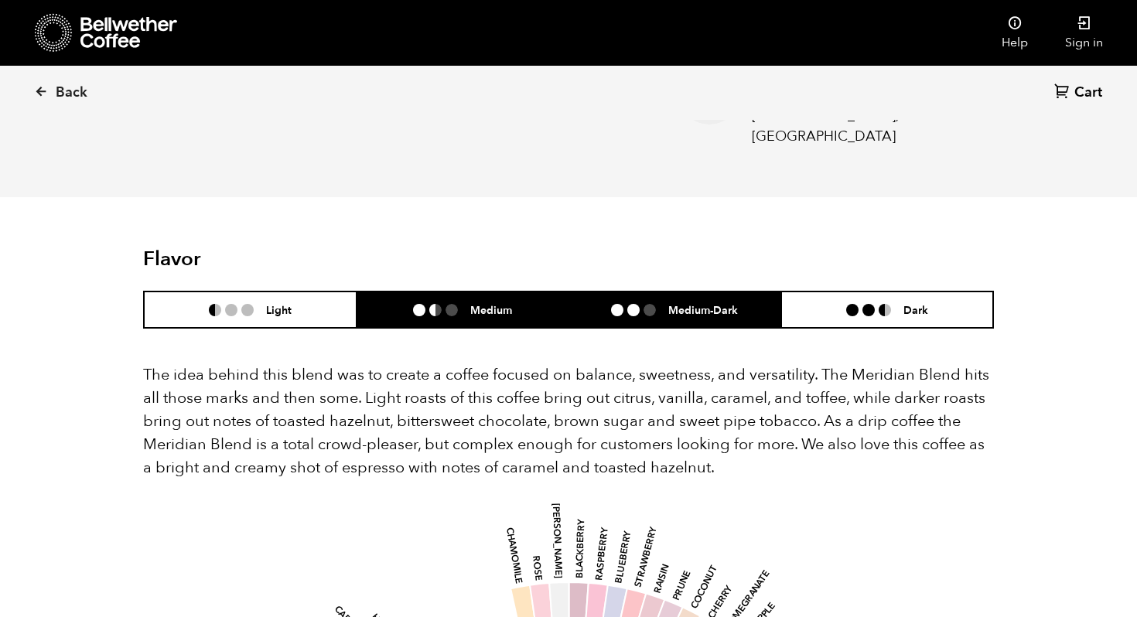
click at [645, 304] on li at bounding box center [650, 310] width 12 height 12
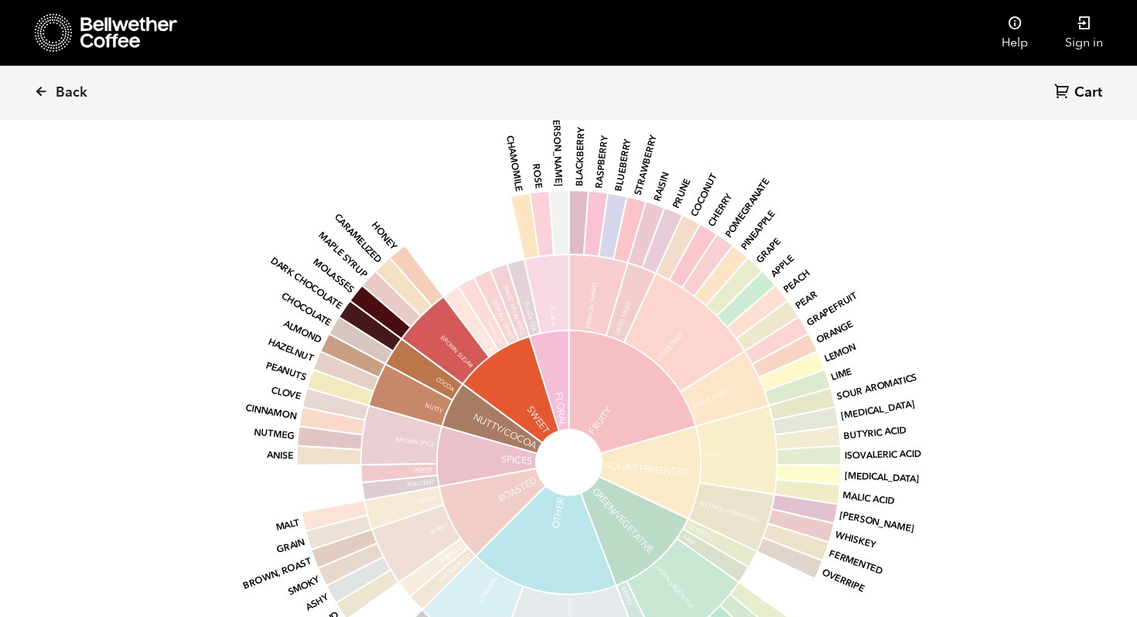
scroll to position [909, 0]
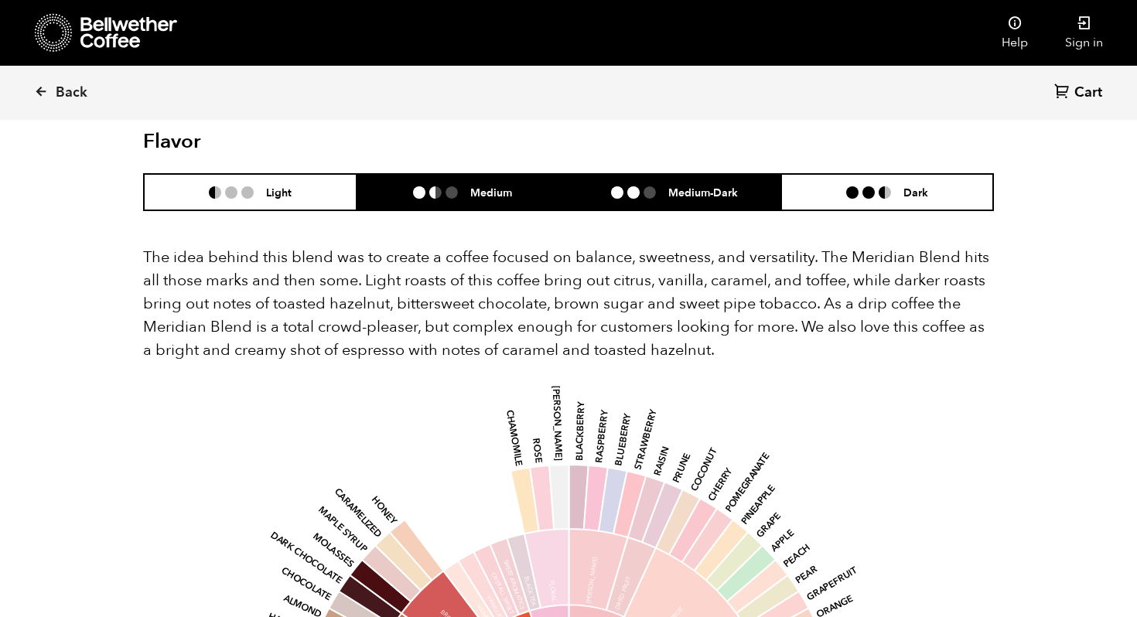
click at [494, 186] on h6 "Medium" at bounding box center [491, 192] width 42 height 13
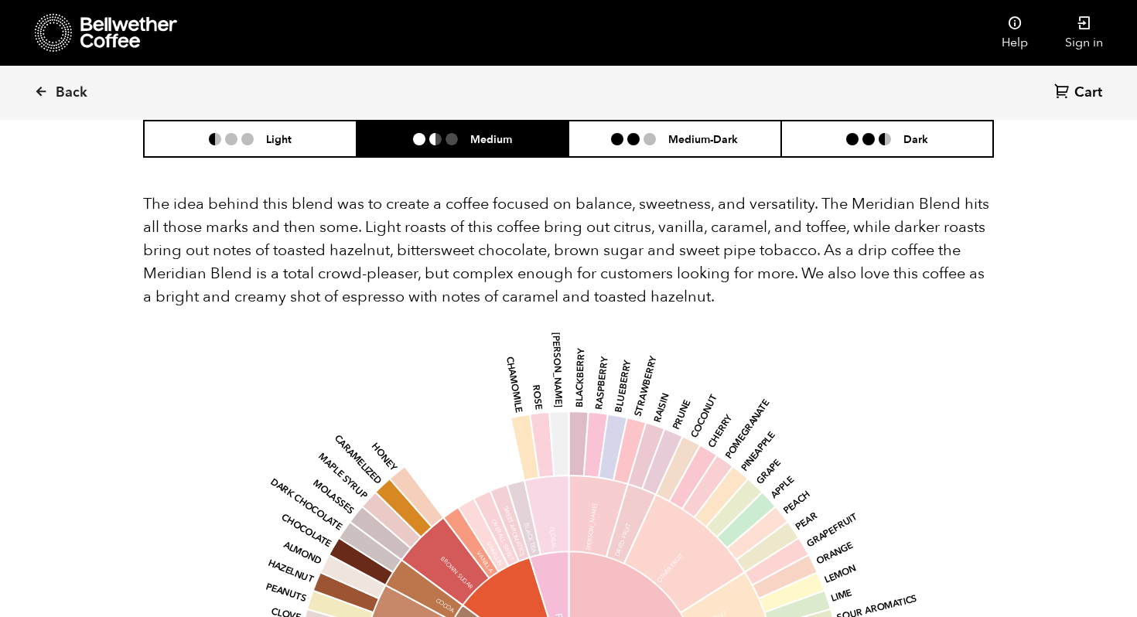
scroll to position [971, 0]
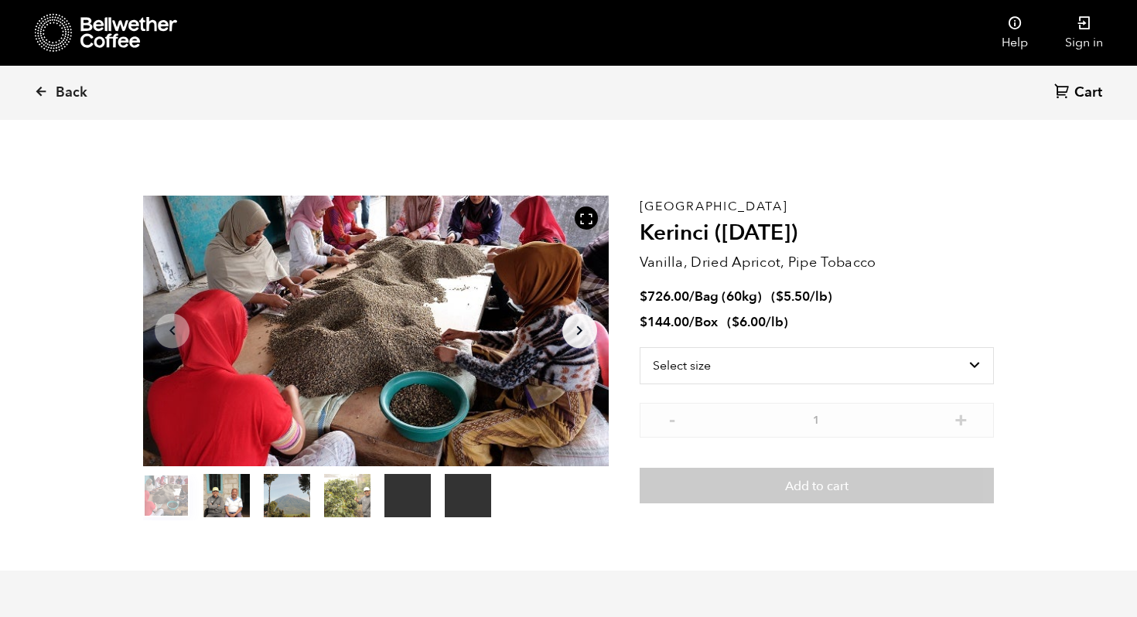
scroll to position [673, 824]
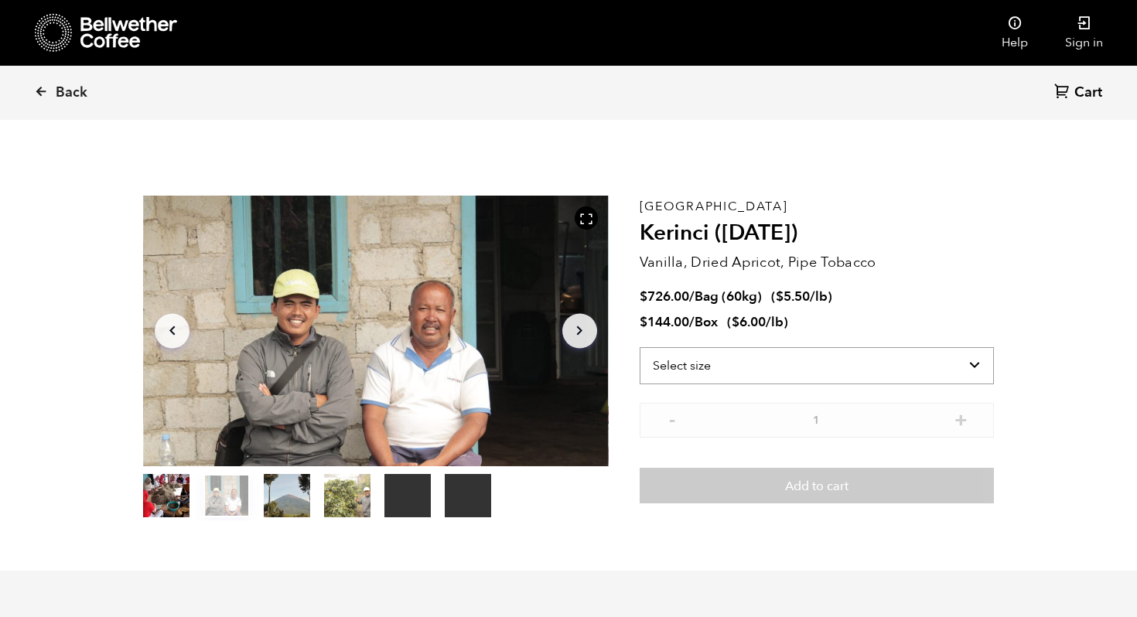
click at [721, 368] on select "Select size Bag (60kg) (132 lbs) Box (24 lbs)" at bounding box center [817, 365] width 354 height 37
select select "bag-3"
click at [640, 347] on select "Select size Bag (60kg) (132 lbs) Box (24 lbs)" at bounding box center [817, 365] width 354 height 37
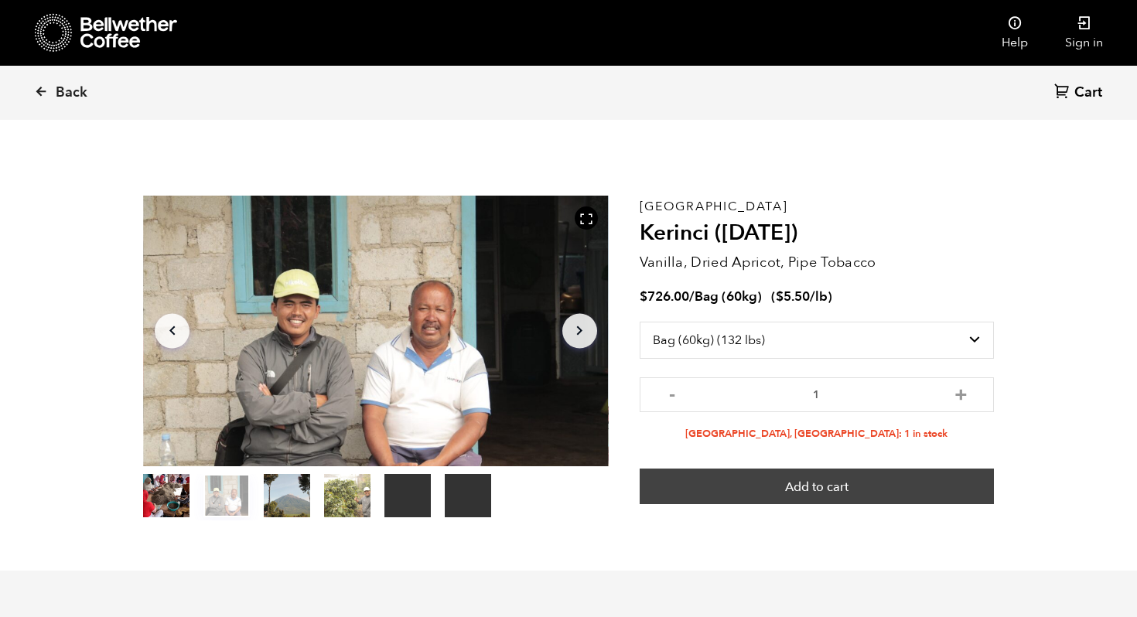
click at [797, 485] on button "Add to cart" at bounding box center [817, 487] width 354 height 36
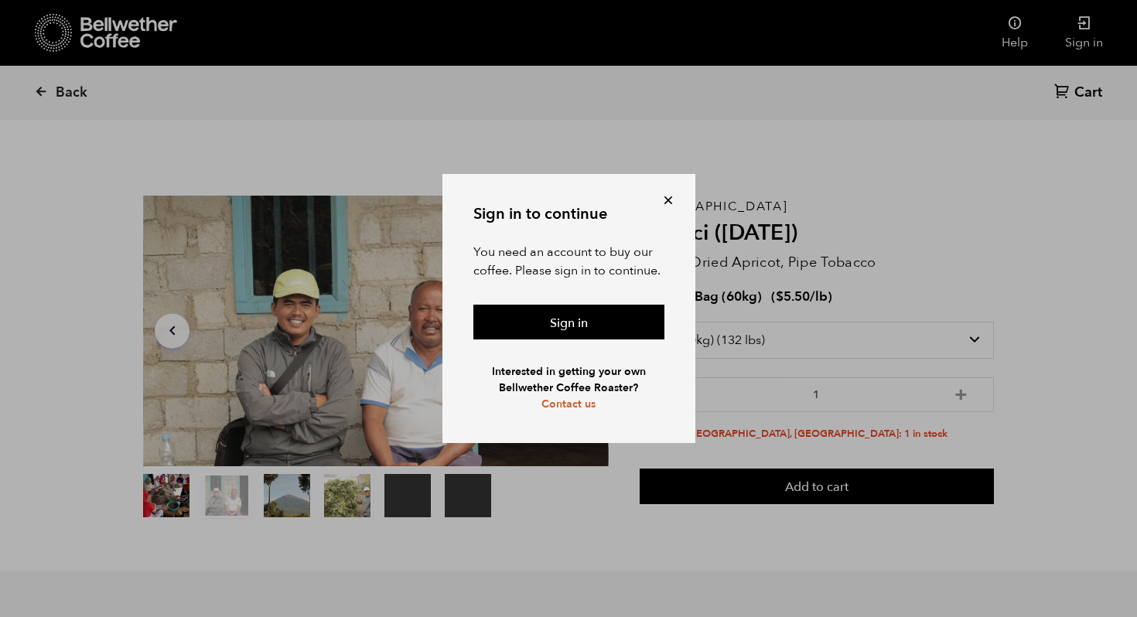
click at [674, 193] on button at bounding box center [668, 200] width 15 height 15
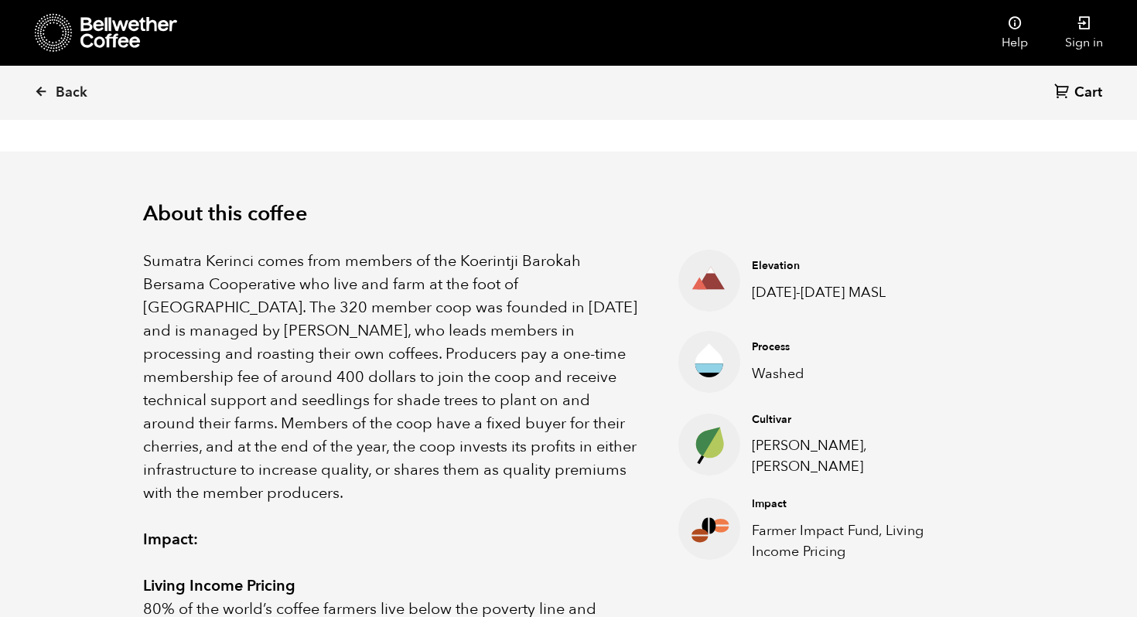
scroll to position [0, 0]
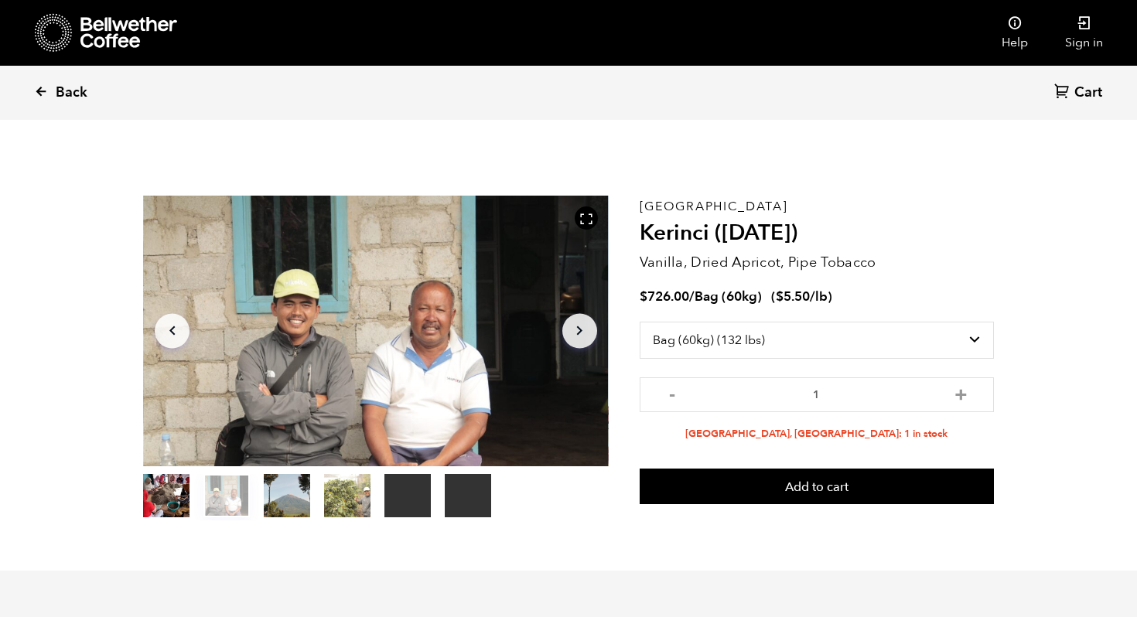
click at [72, 98] on span "Back" at bounding box center [72, 93] width 32 height 19
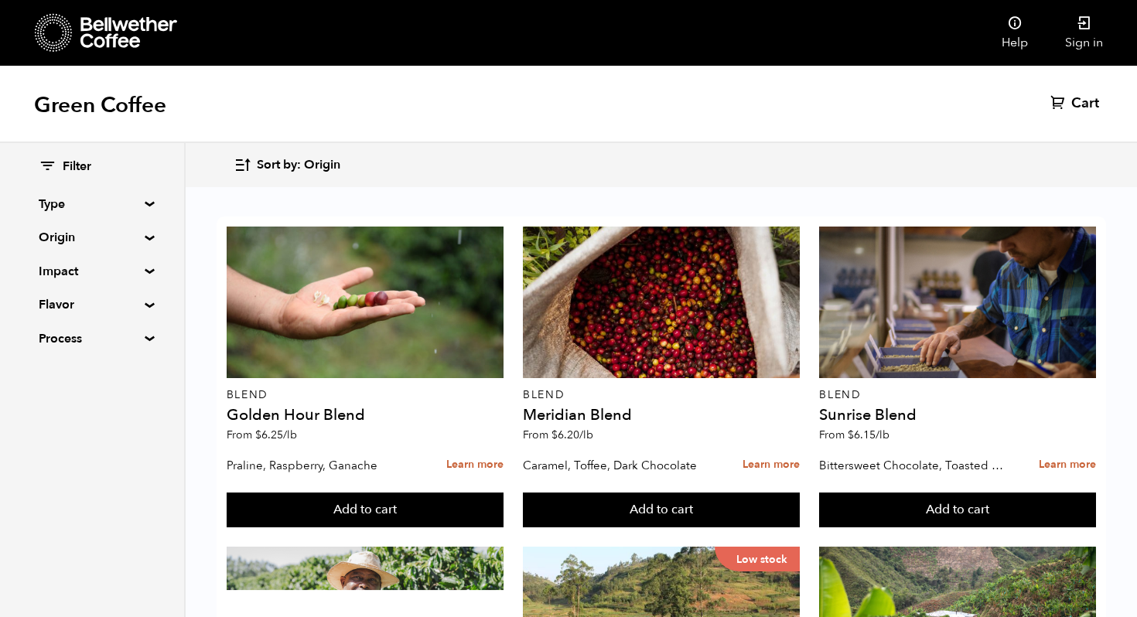
scroll to position [4, 0]
click at [88, 234] on summary "Origin" at bounding box center [92, 237] width 107 height 19
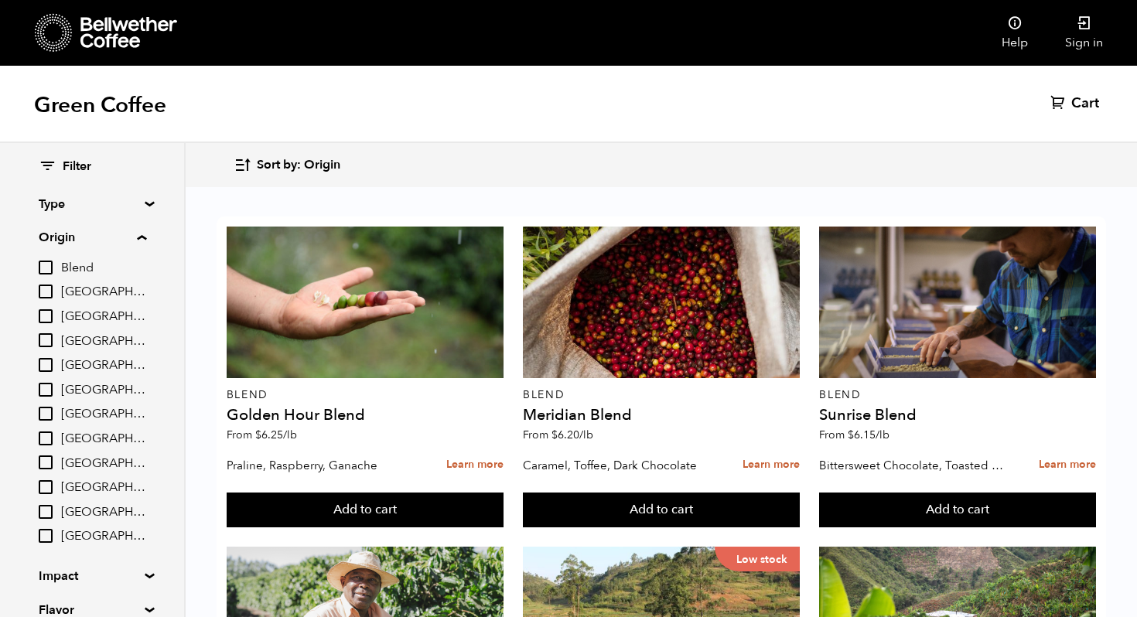
click at [45, 410] on input "[GEOGRAPHIC_DATA]" at bounding box center [46, 414] width 14 height 14
checkbox input "true"
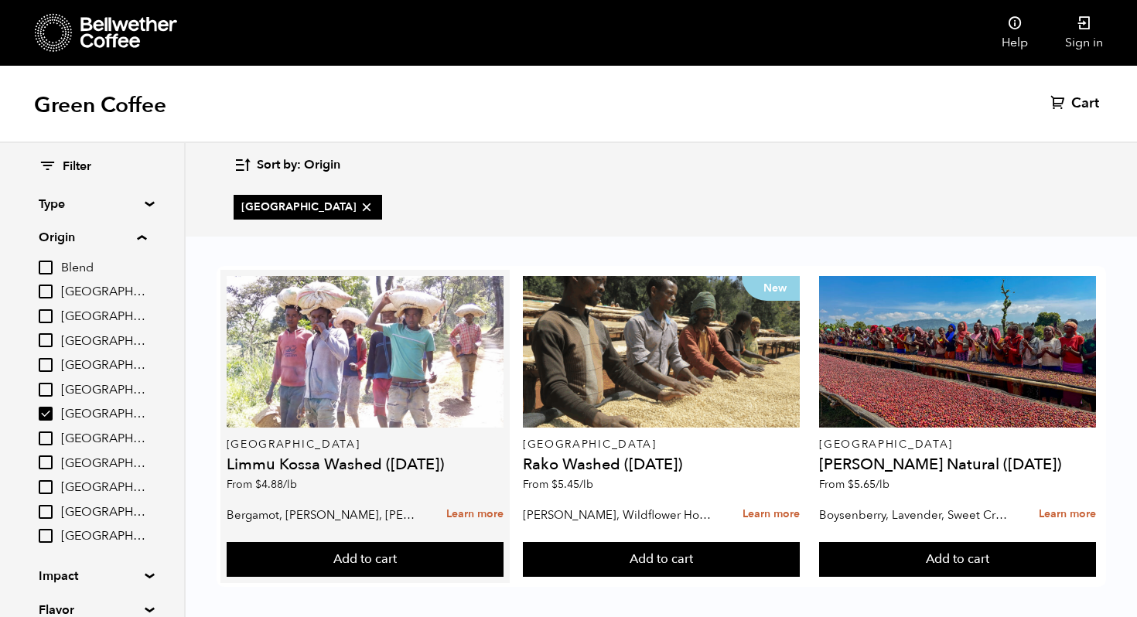
scroll to position [9, 0]
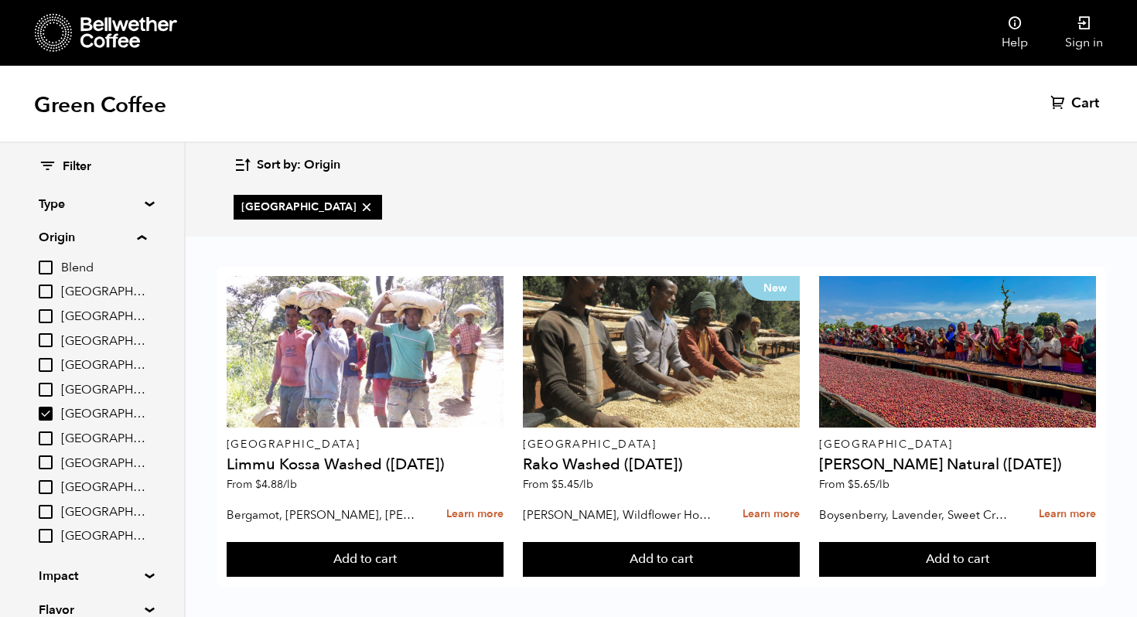
click at [46, 288] on input "Brazil" at bounding box center [46, 292] width 14 height 14
checkbox input "true"
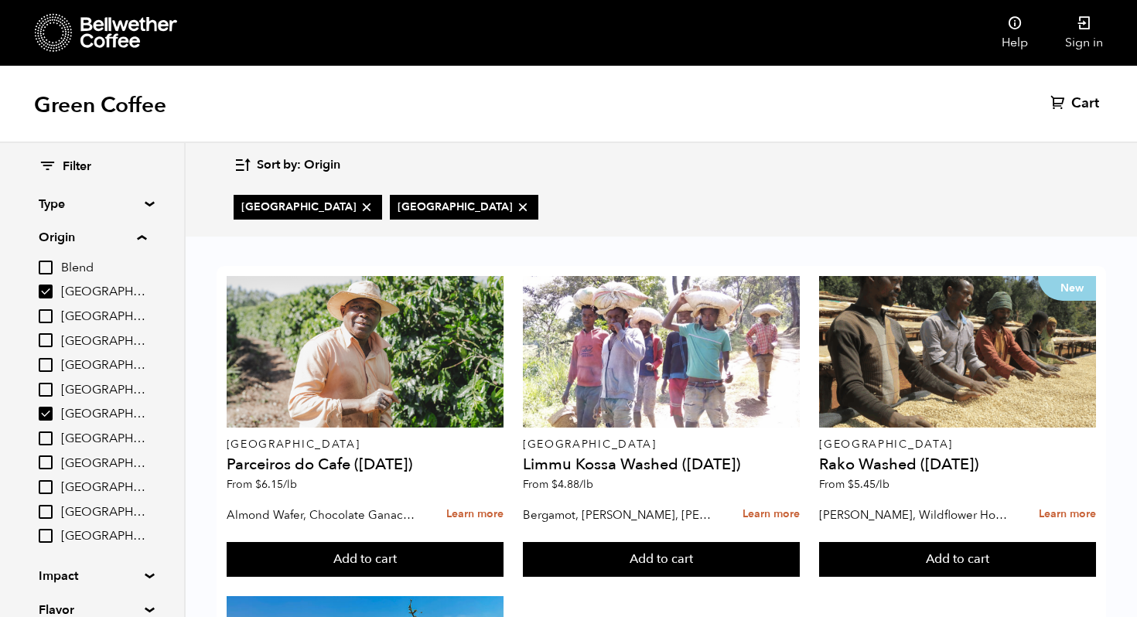
click at [44, 411] on input "[GEOGRAPHIC_DATA]" at bounding box center [46, 414] width 14 height 14
checkbox input "false"
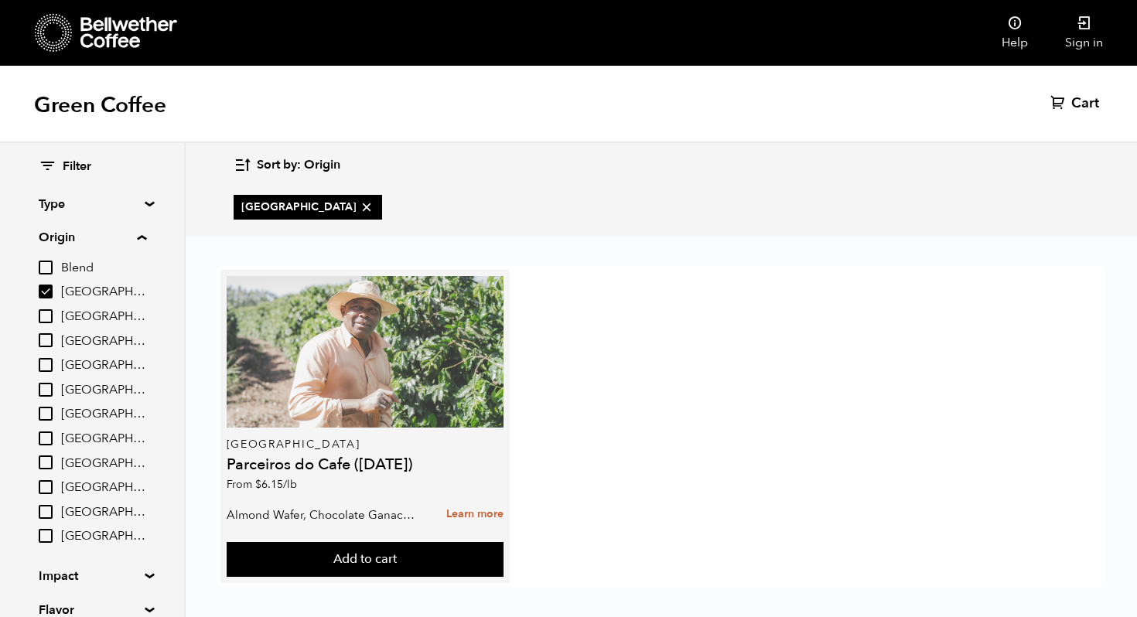
scroll to position [0, 0]
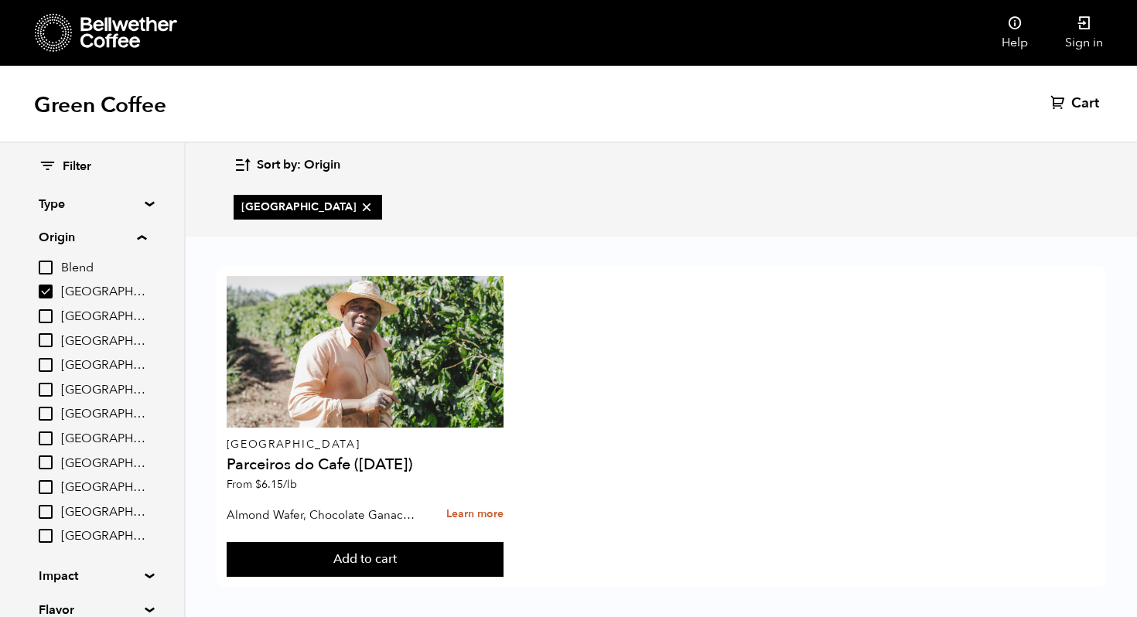
click at [122, 28] on icon at bounding box center [128, 32] width 97 height 31
